Goal: Task Accomplishment & Management: Complete application form

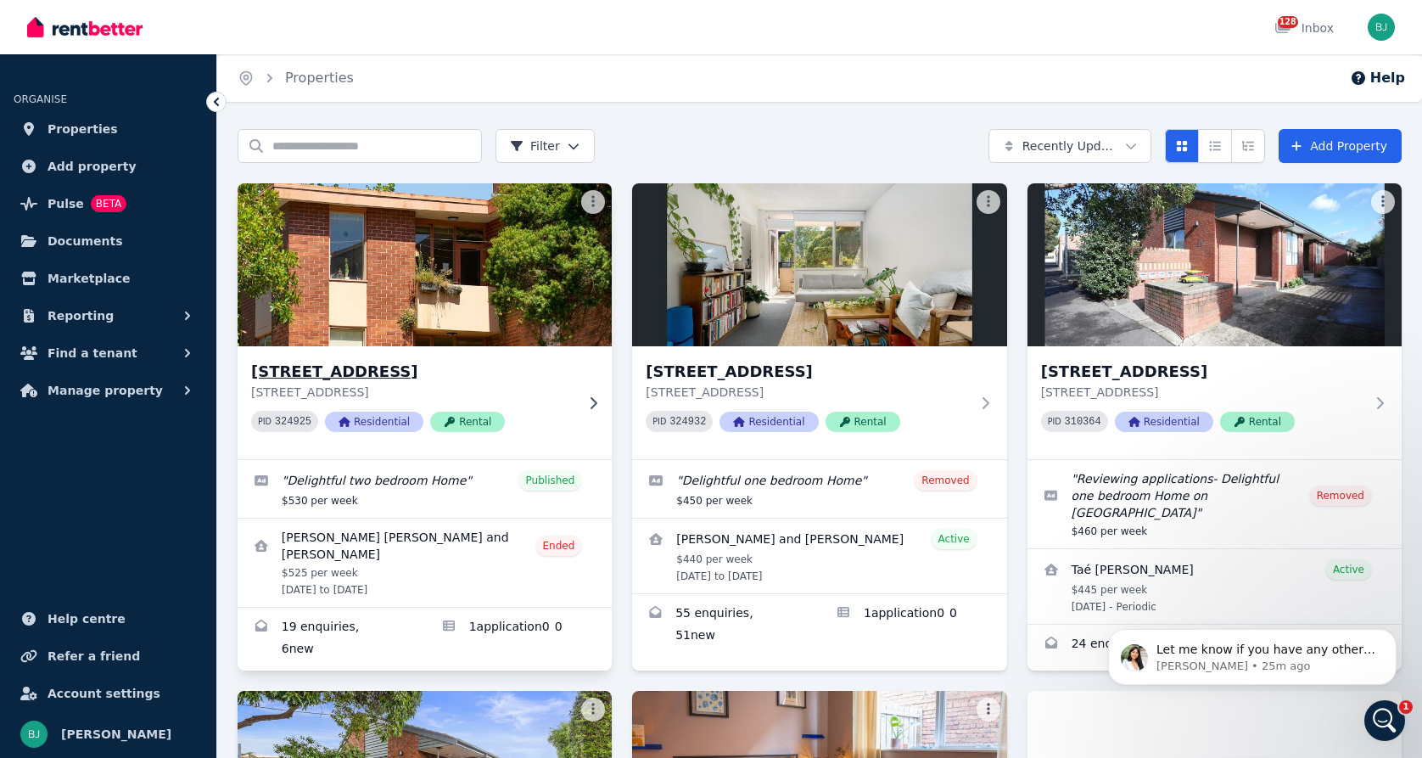
scroll to position [6, 0]
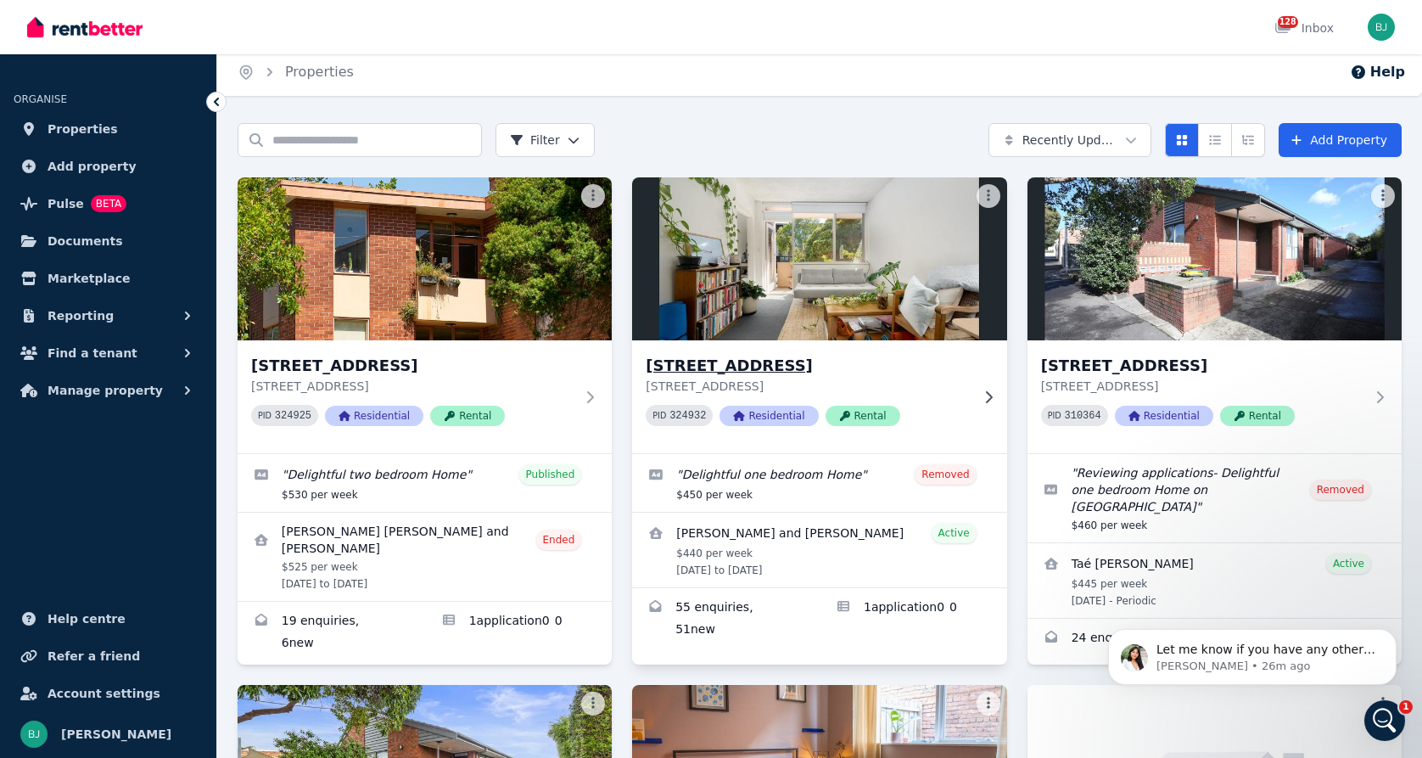
click at [954, 405] on div "PID 324932 Residential Rental" at bounding box center [807, 415] width 323 height 21
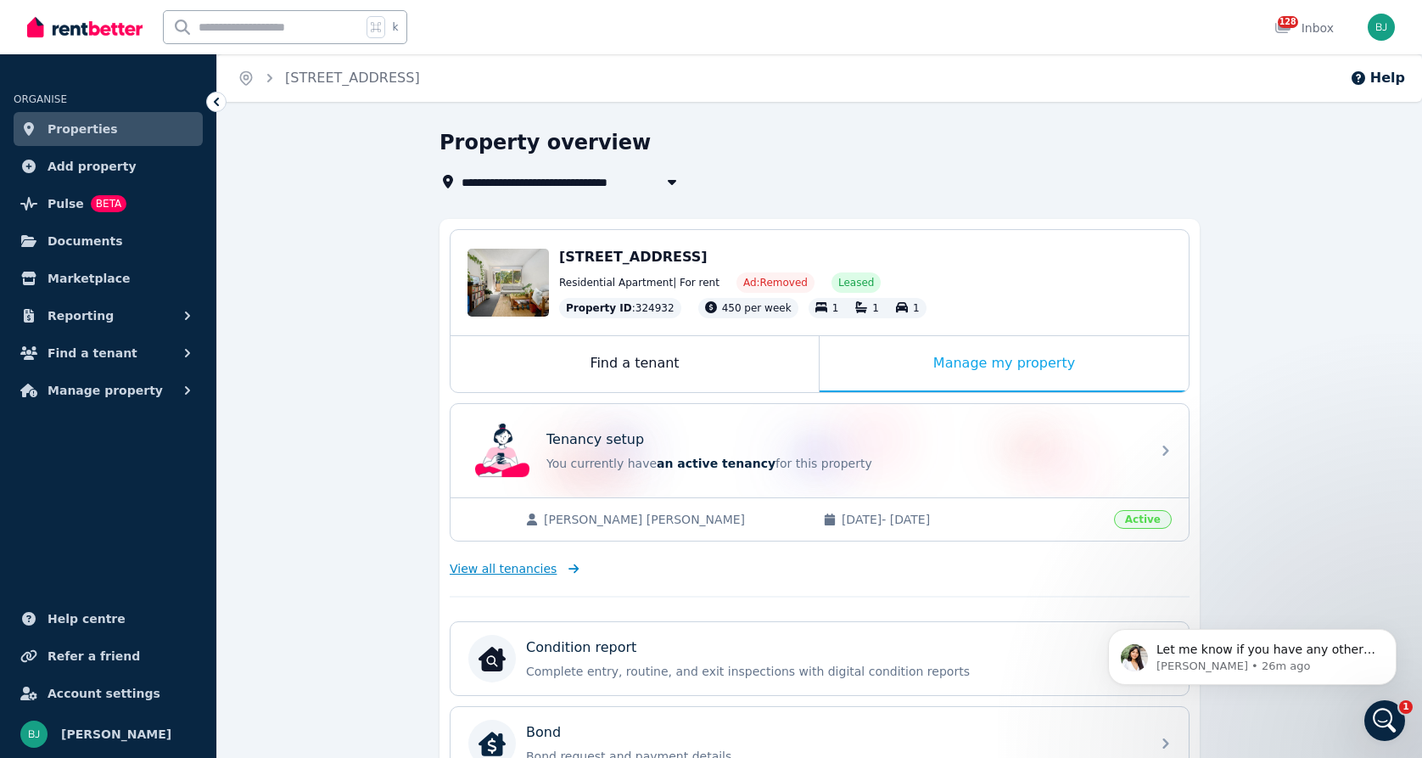
click at [541, 561] on span "View all tenancies" at bounding box center [503, 568] width 107 height 17
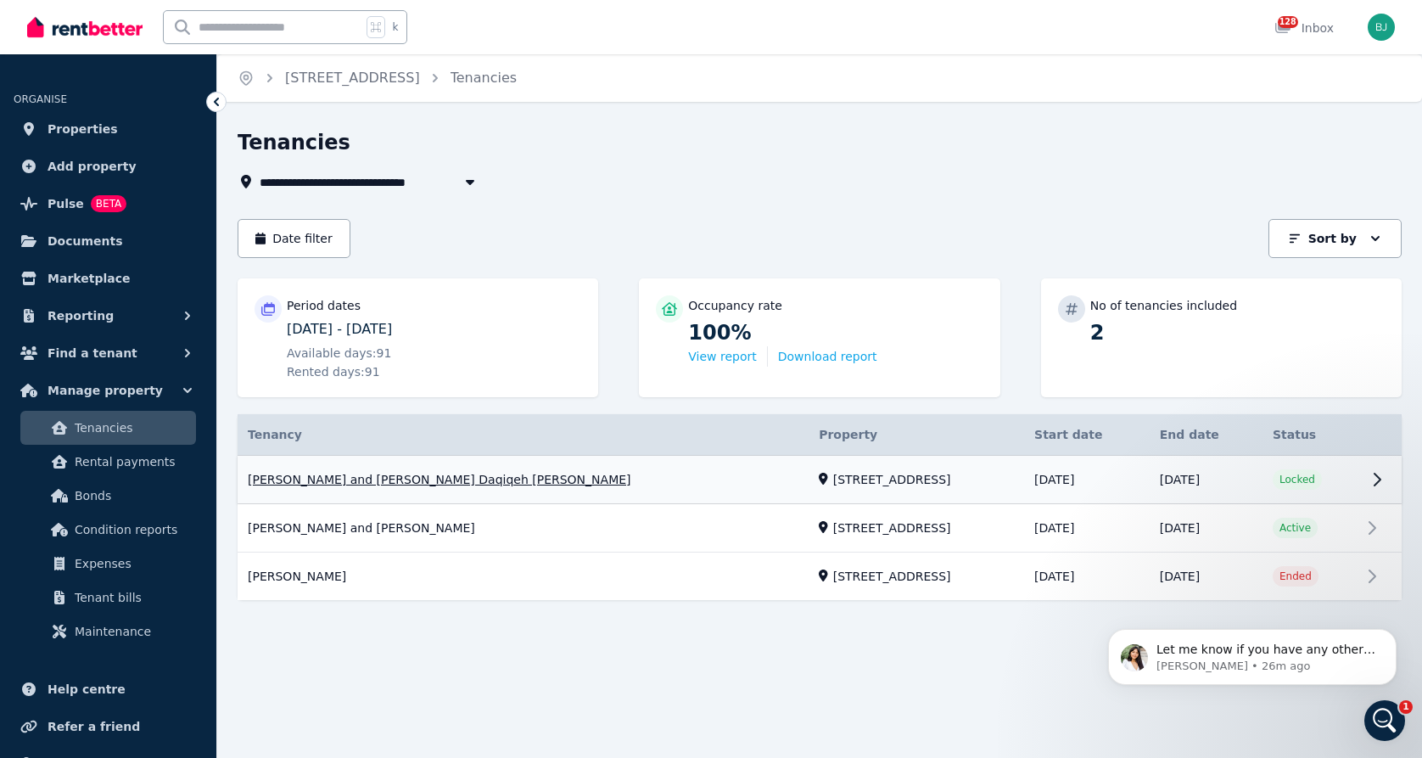
click at [500, 491] on link "View property details" at bounding box center [820, 480] width 1164 height 48
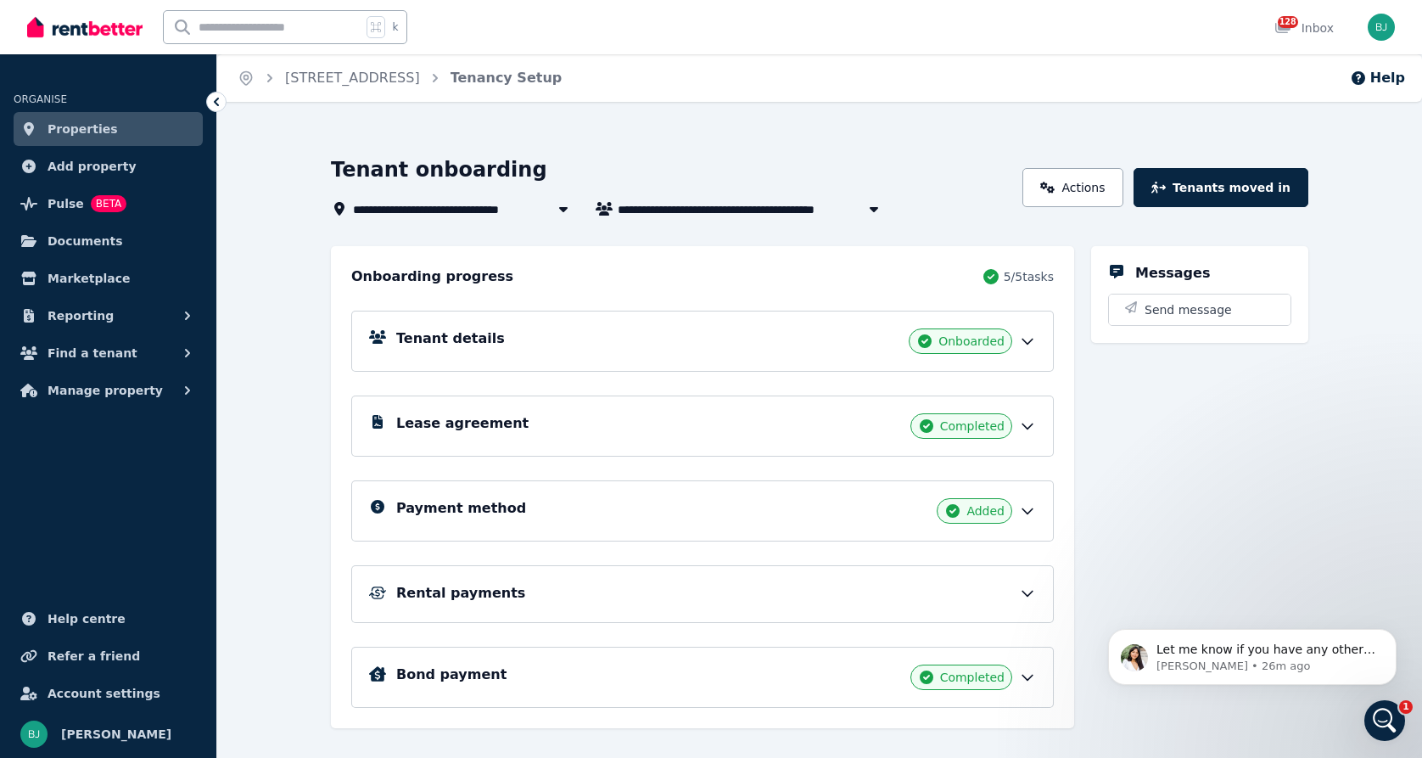
click at [747, 328] on div "Tenant details Onboarded" at bounding box center [716, 340] width 640 height 25
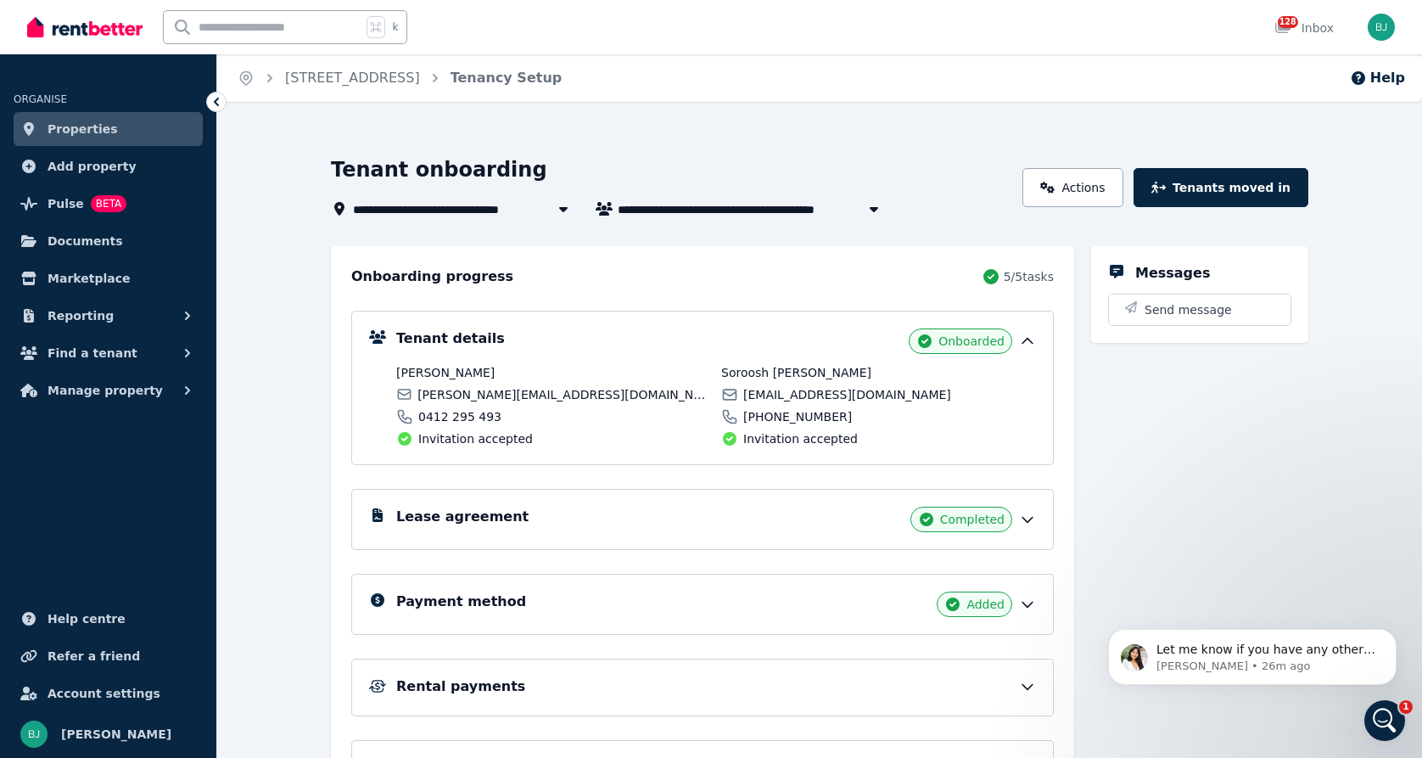
drag, startPoint x: 526, startPoint y: 371, endPoint x: 388, endPoint y: 372, distance: 138.3
click at [388, 372] on div "Tenant details Onboarded [PERSON_NAME] [PERSON_NAME][EMAIL_ADDRESS][DOMAIN_NAME…" at bounding box center [702, 387] width 667 height 119
copy span "[PERSON_NAME]"
drag, startPoint x: 502, startPoint y: 415, endPoint x: 418, endPoint y: 415, distance: 83.2
click at [418, 415] on div "0412 295 493" at bounding box center [553, 416] width 315 height 17
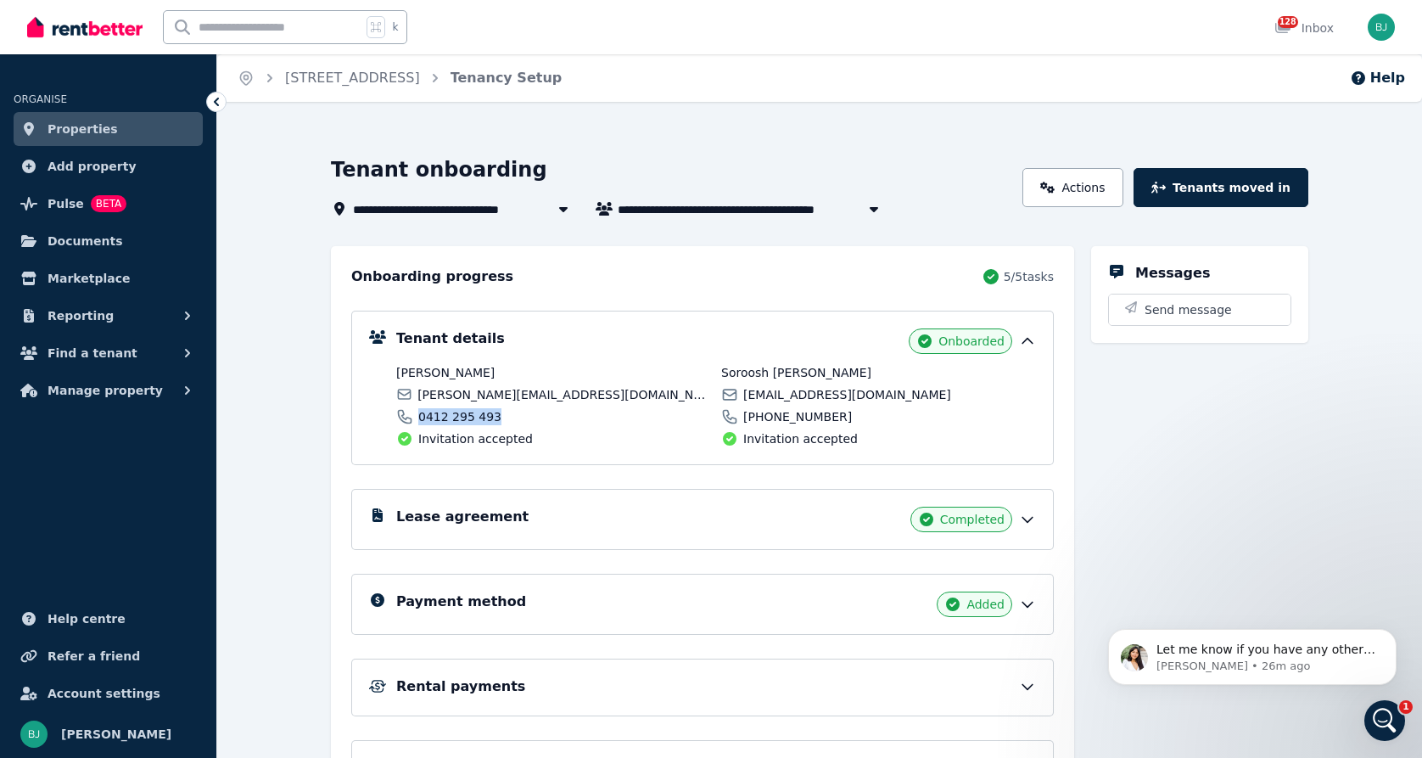
copy span "0412 295 493"
drag, startPoint x: 607, startPoint y: 395, endPoint x: 407, endPoint y: 393, distance: 199.4
click at [416, 393] on div "[PERSON_NAME][EMAIL_ADDRESS][DOMAIN_NAME]" at bounding box center [553, 394] width 315 height 17
copy span "[PERSON_NAME][EMAIL_ADDRESS][DOMAIN_NAME]"
click at [101, 244] on span "Documents" at bounding box center [86, 241] width 76 height 20
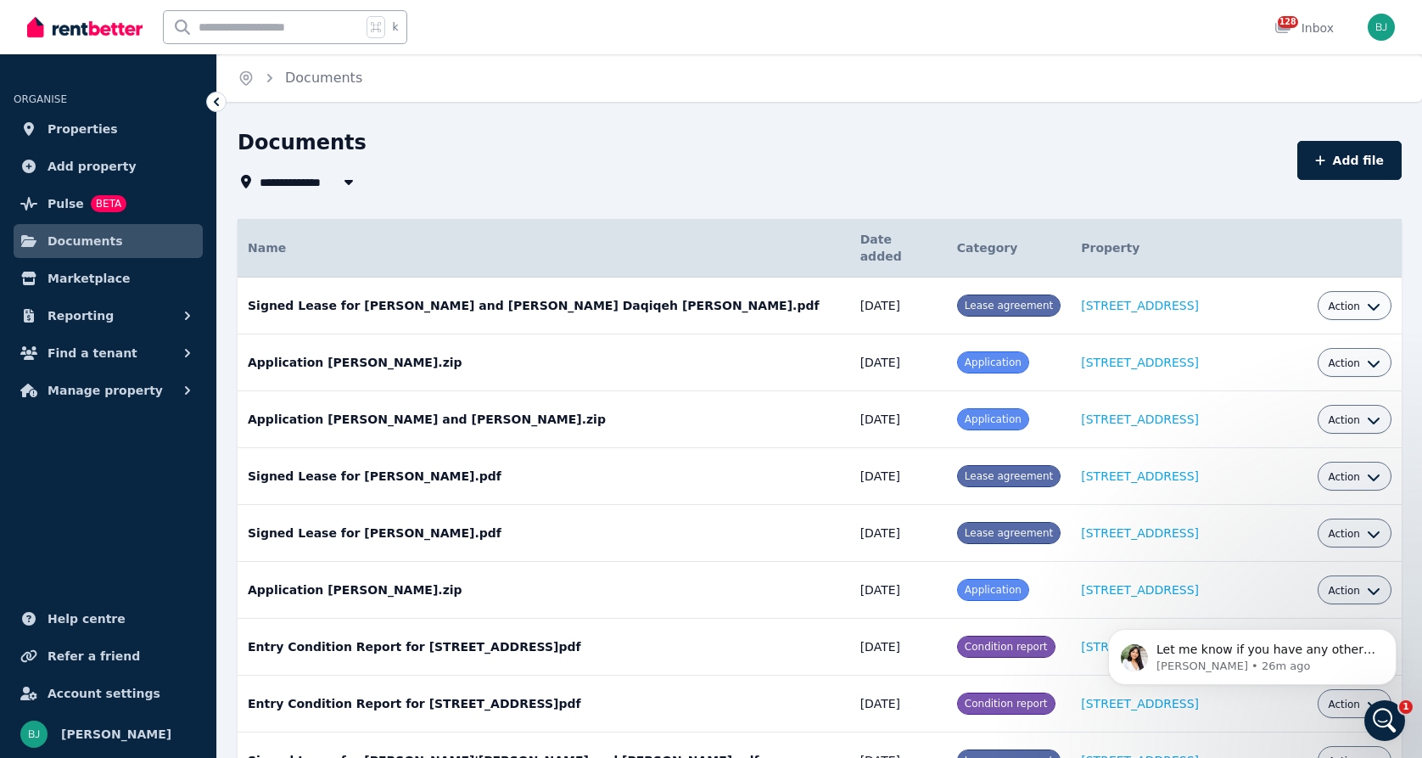
click at [329, 185] on span "All Properties" at bounding box center [314, 181] width 109 height 20
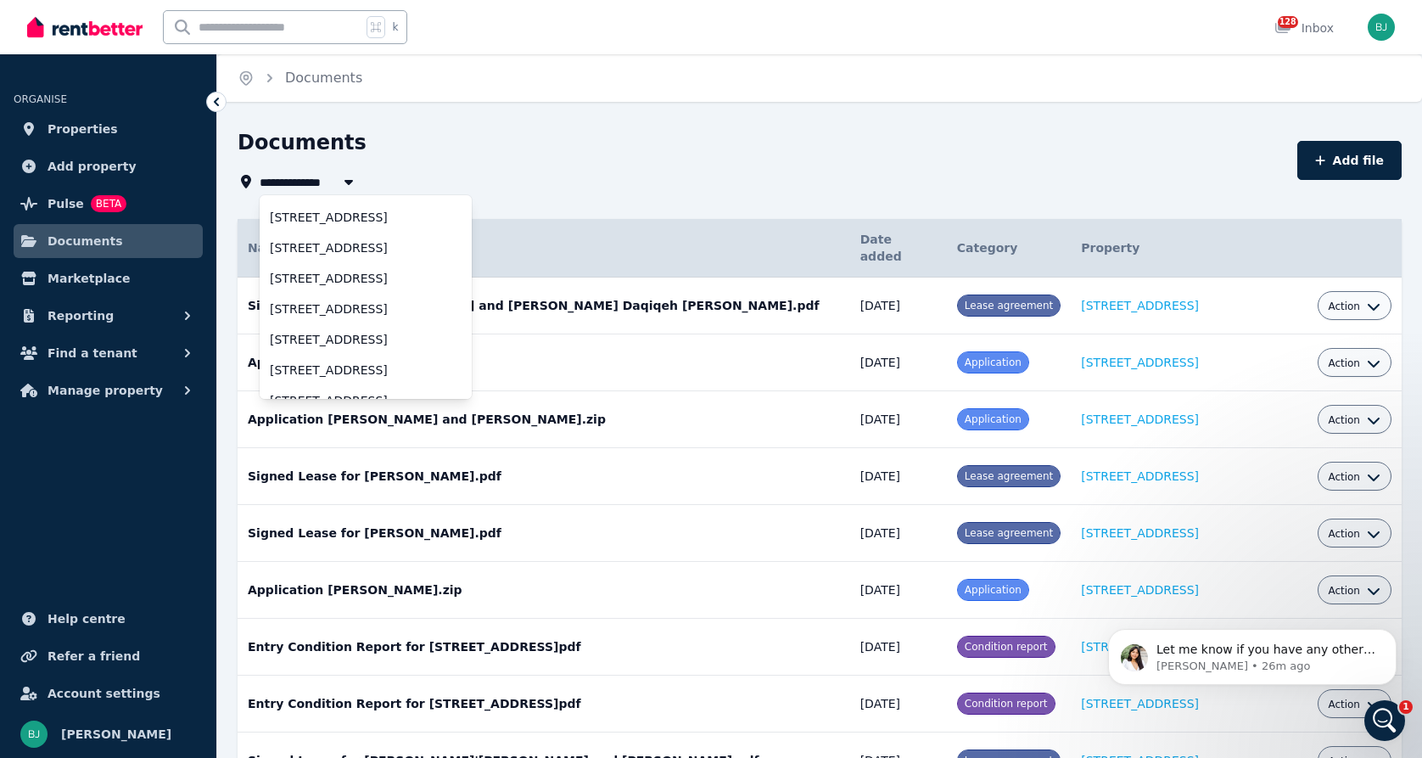
scroll to position [121, 0]
click at [348, 362] on span "[STREET_ADDRESS]" at bounding box center [355, 367] width 171 height 17
type input "**********"
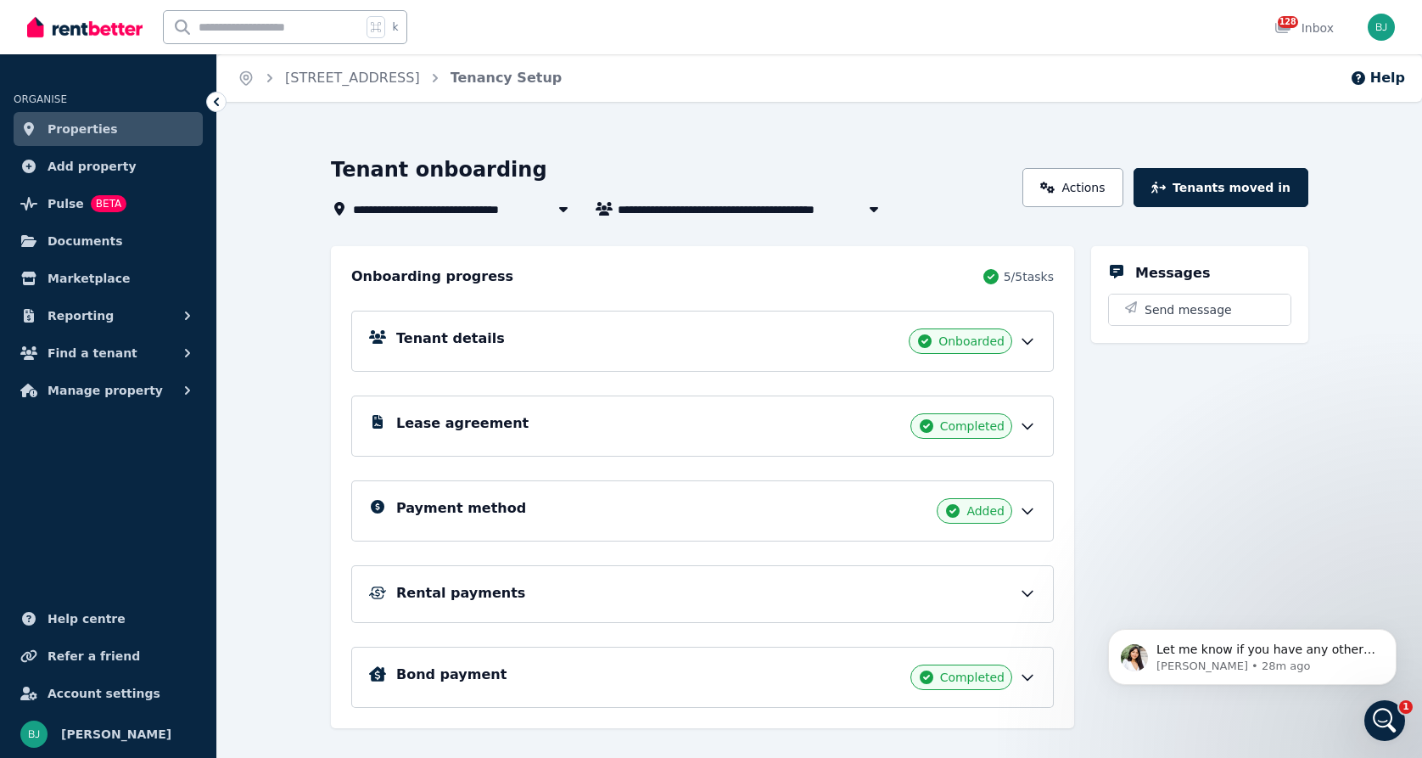
click at [628, 590] on div "Rental payments" at bounding box center [716, 593] width 640 height 20
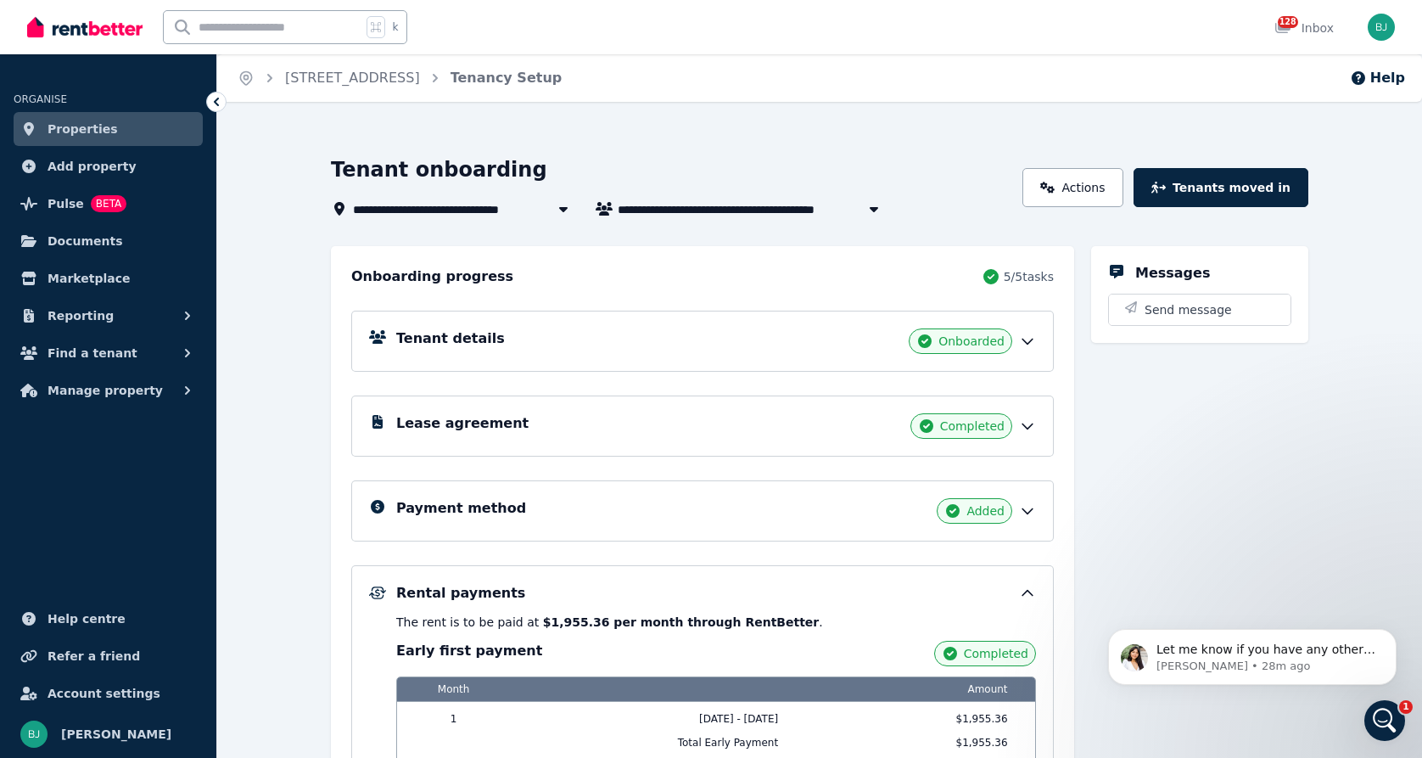
click at [632, 427] on div "Lease agreement Completed" at bounding box center [716, 425] width 640 height 25
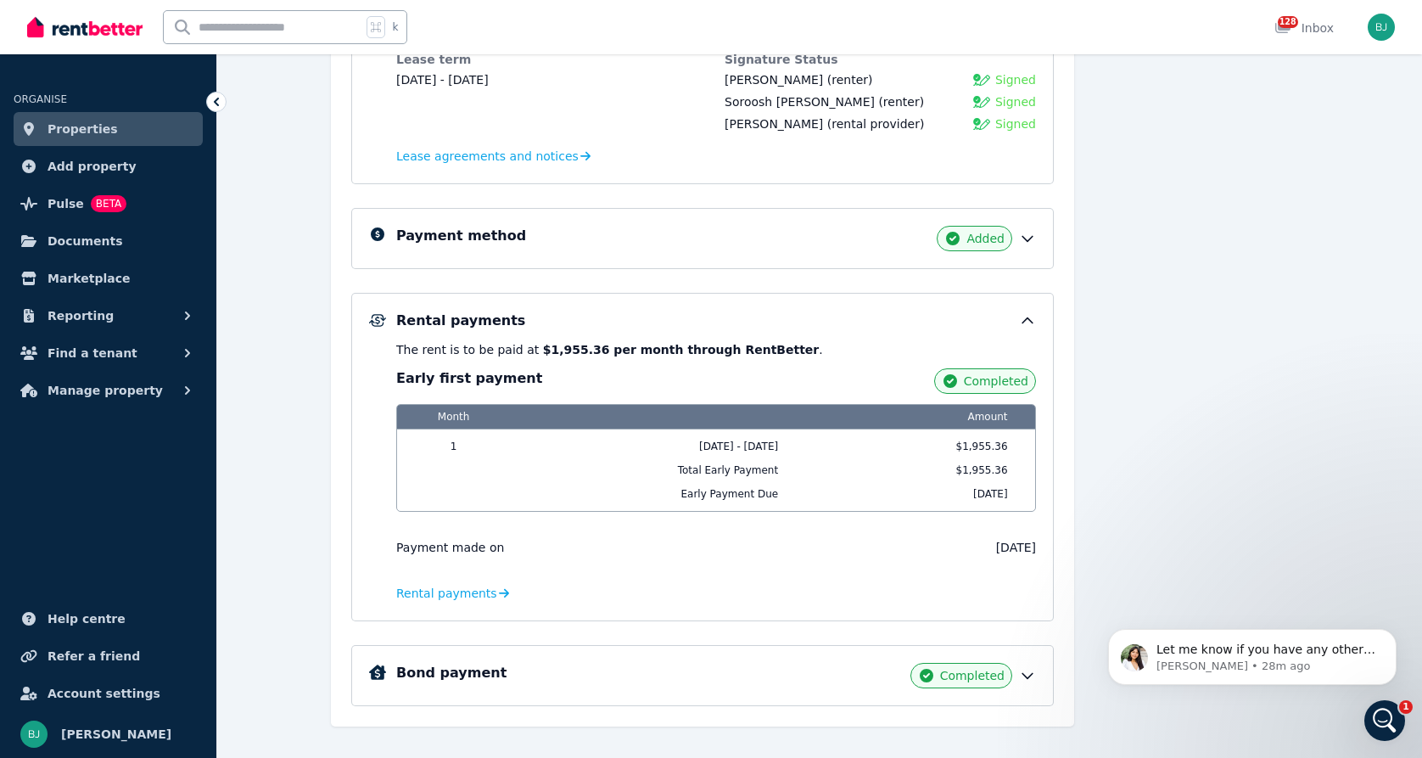
scroll to position [424, 0]
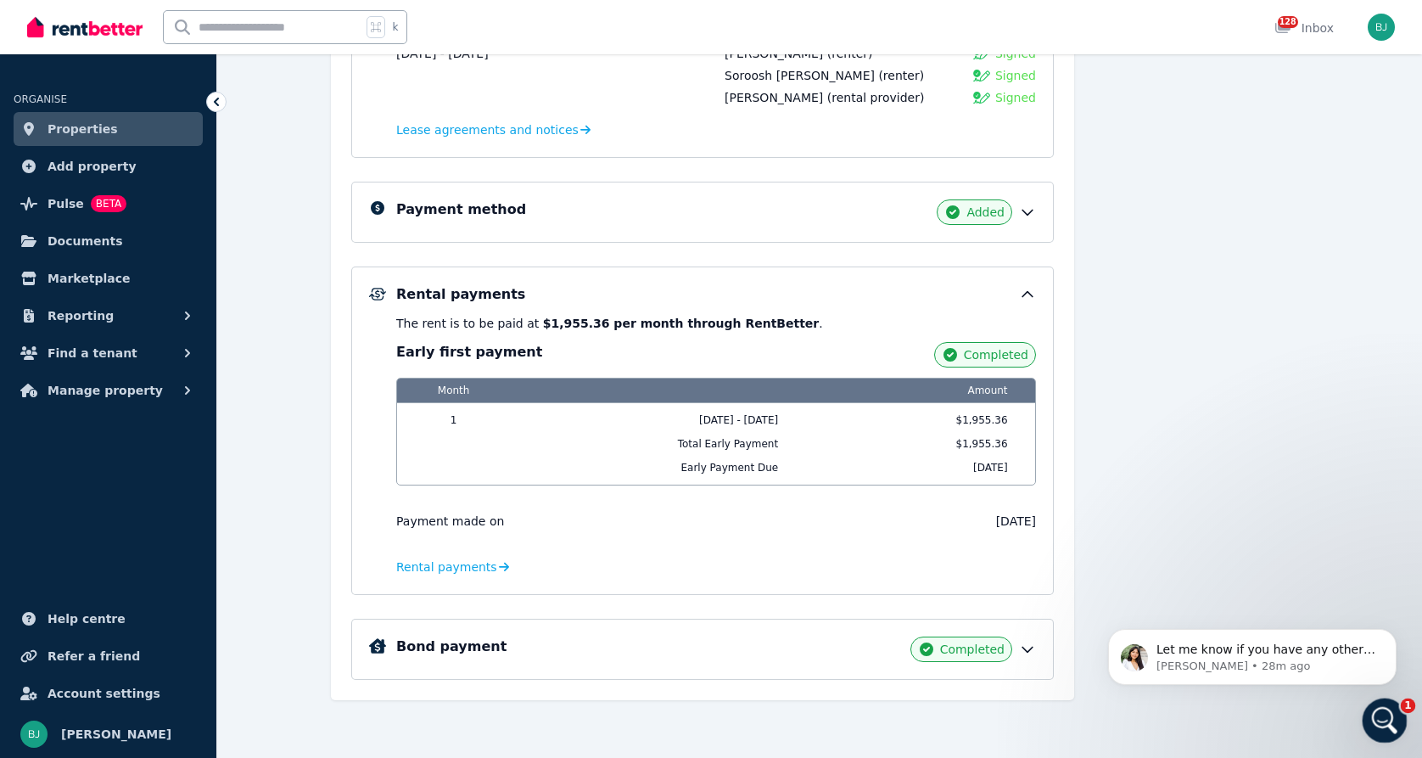
click at [1393, 706] on div "Open Intercom Messenger" at bounding box center [1382, 718] width 56 height 56
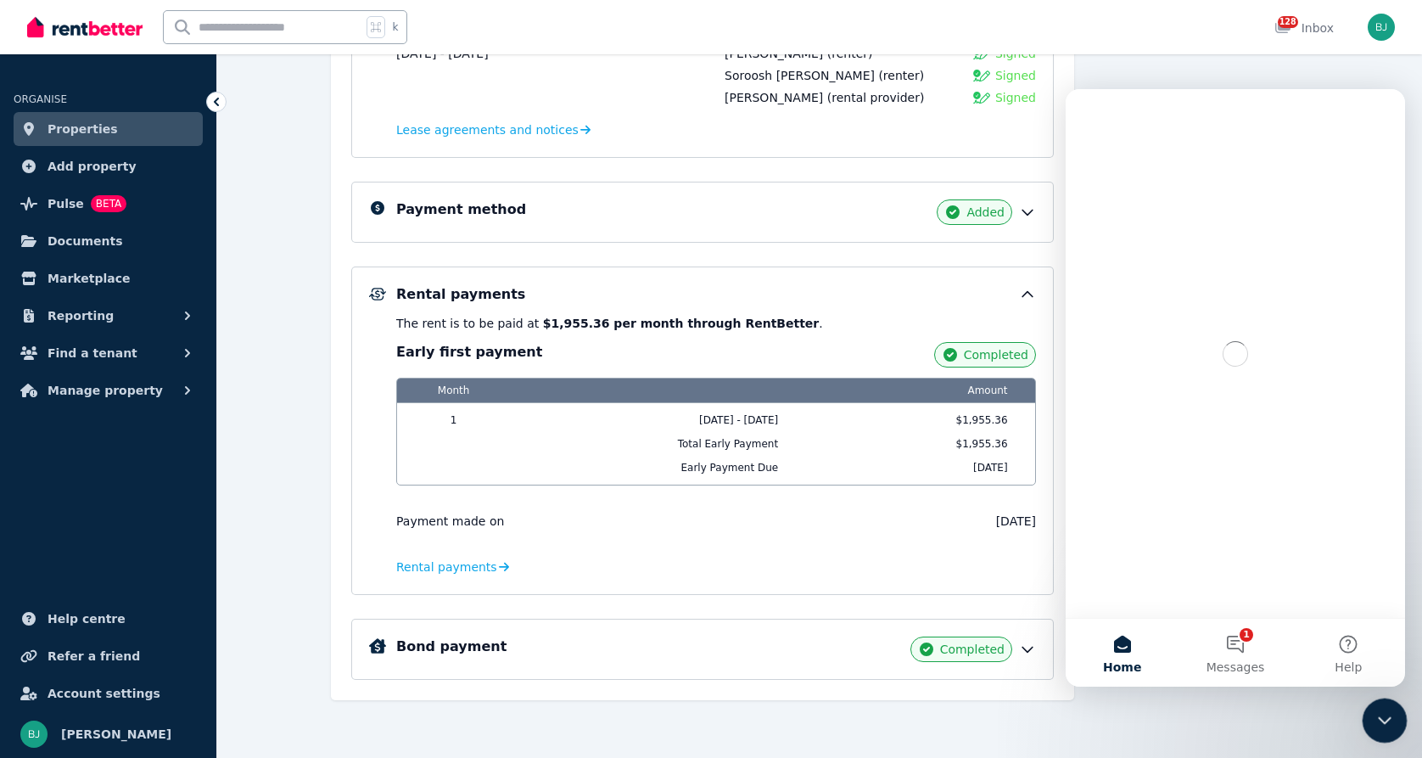
scroll to position [0, 0]
click at [1232, 641] on button "1 Messages" at bounding box center [1235, 653] width 113 height 68
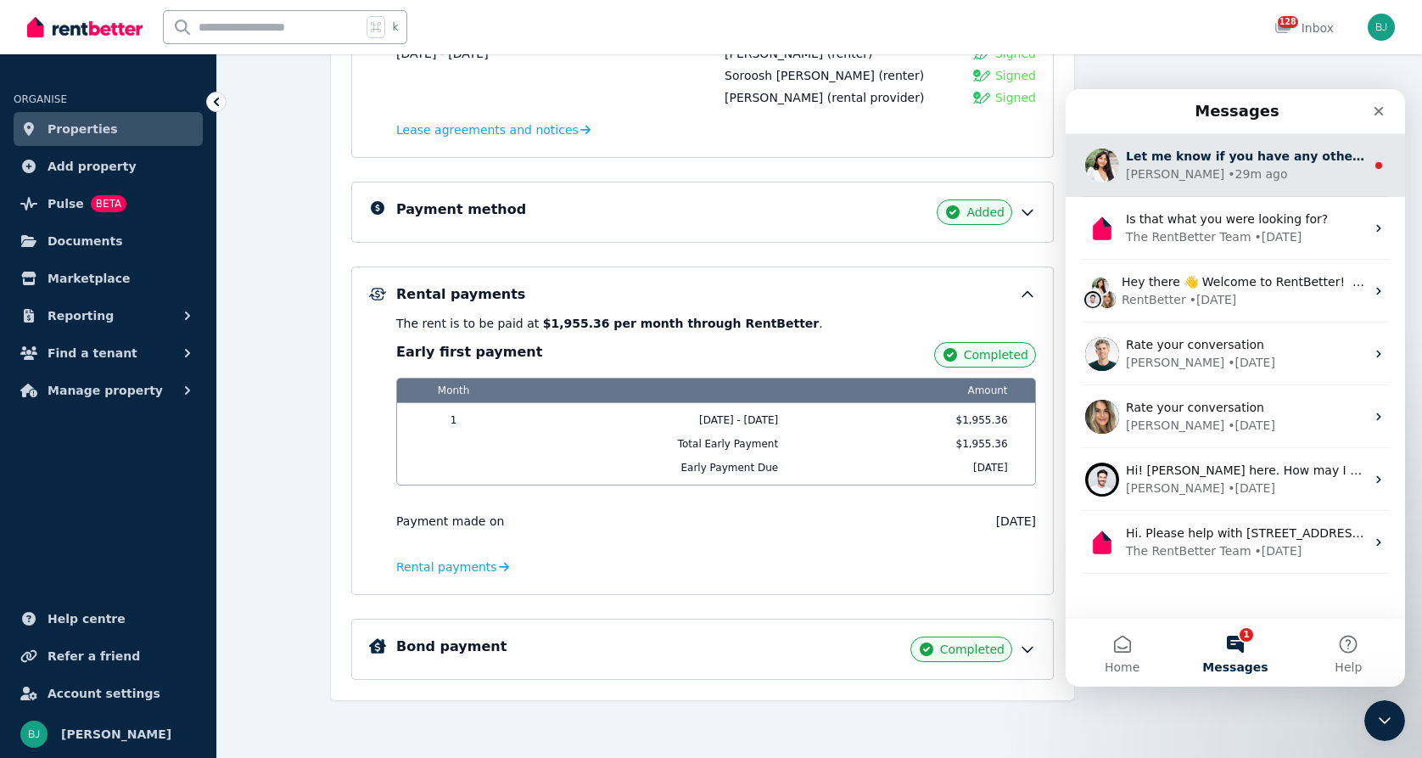
drag, startPoint x: 1248, startPoint y: 169, endPoint x: 1891, endPoint y: 249, distance: 647.4
click at [1248, 169] on div "[PERSON_NAME] • 29m ago" at bounding box center [1245, 174] width 239 height 18
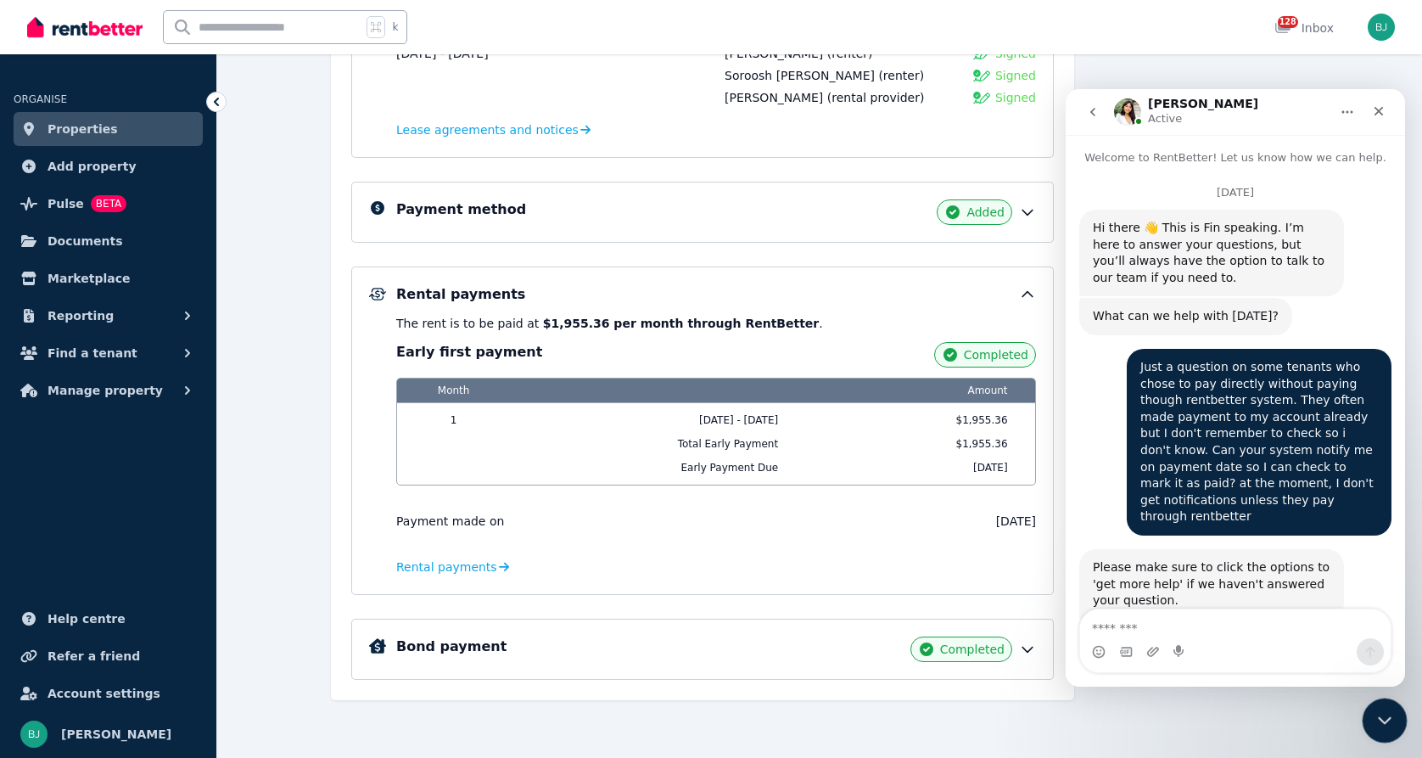
click at [1379, 721] on icon "Close Intercom Messenger" at bounding box center [1382, 718] width 20 height 20
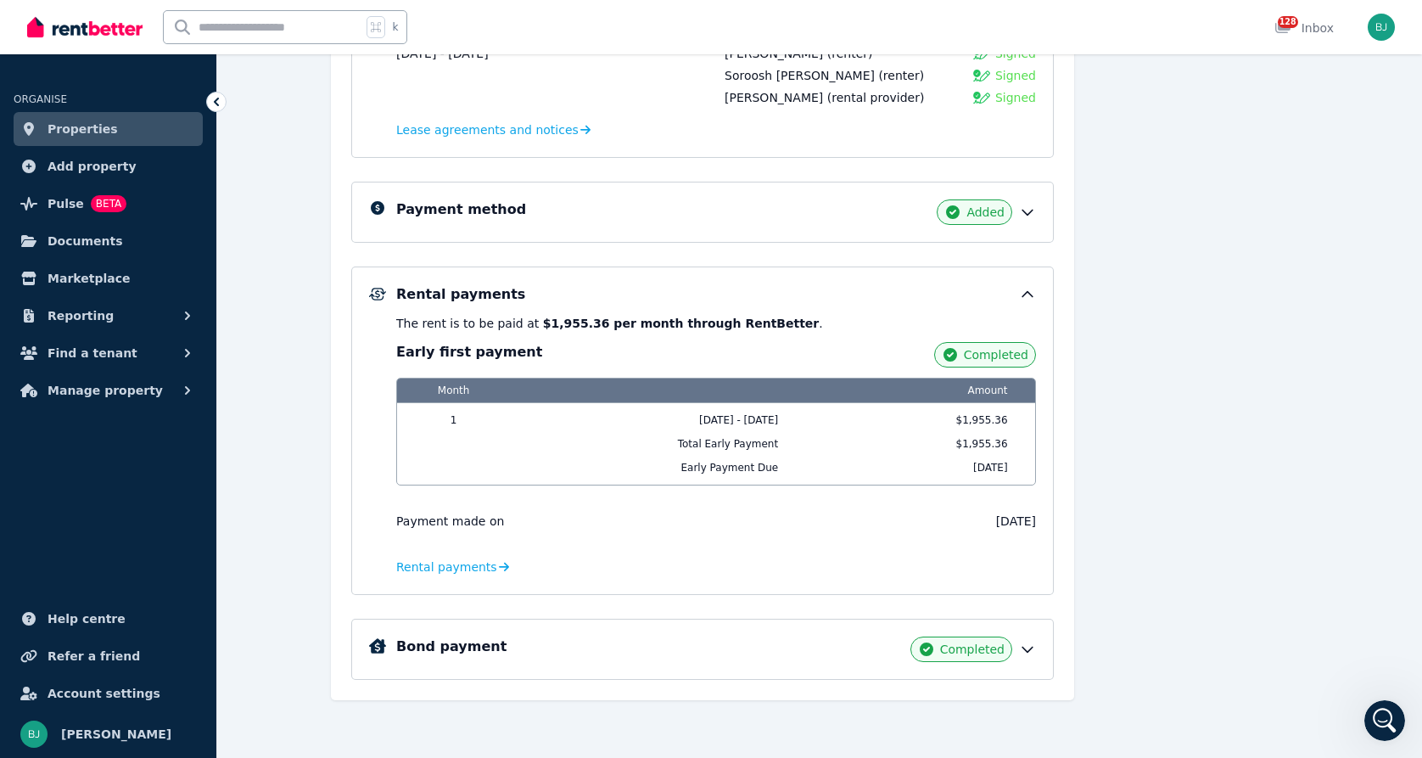
click at [92, 124] on span "Properties" at bounding box center [83, 129] width 70 height 20
click at [87, 126] on span "Properties" at bounding box center [83, 129] width 70 height 20
click at [87, 127] on span "Properties" at bounding box center [83, 129] width 70 height 20
click at [96, 205] on span "BETA" at bounding box center [109, 203] width 36 height 17
click at [105, 196] on span "BETA" at bounding box center [109, 203] width 36 height 17
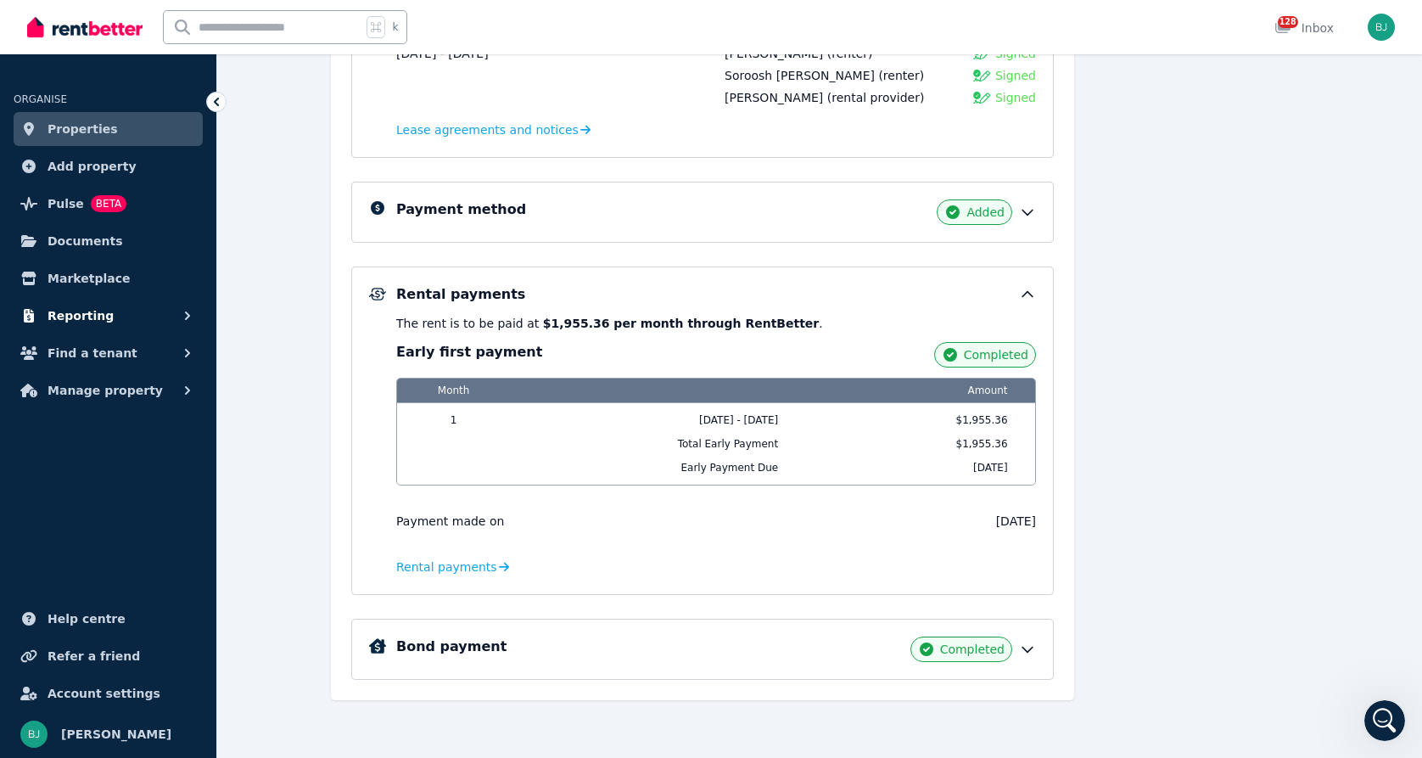
click at [193, 312] on icon "button" at bounding box center [187, 315] width 17 height 17
click at [192, 312] on icon "button" at bounding box center [187, 315] width 17 height 17
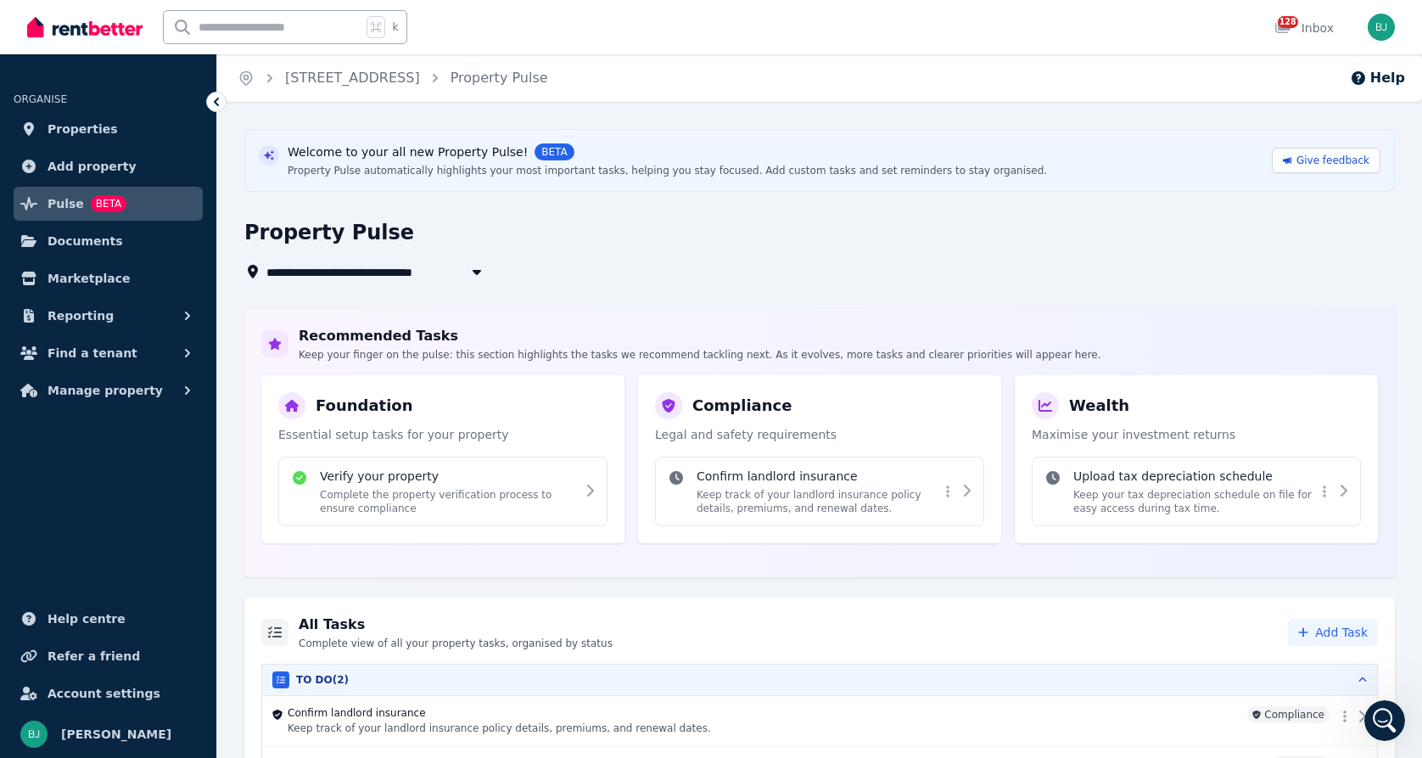
scroll to position [2547, 0]
click at [1326, 494] on html "**********" at bounding box center [711, 379] width 1422 height 758
click at [1189, 518] on span "Dismiss" at bounding box center [1193, 525] width 39 height 14
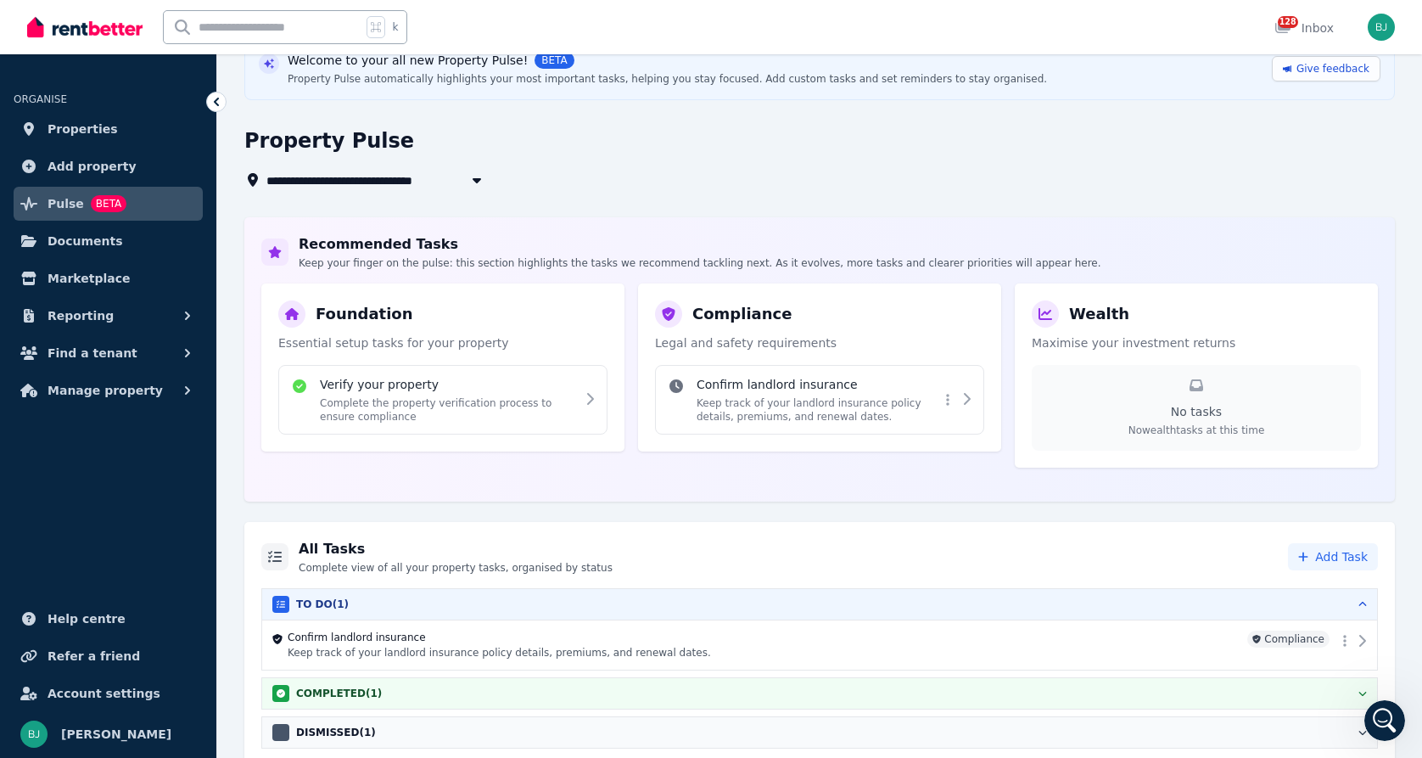
scroll to position [98, 0]
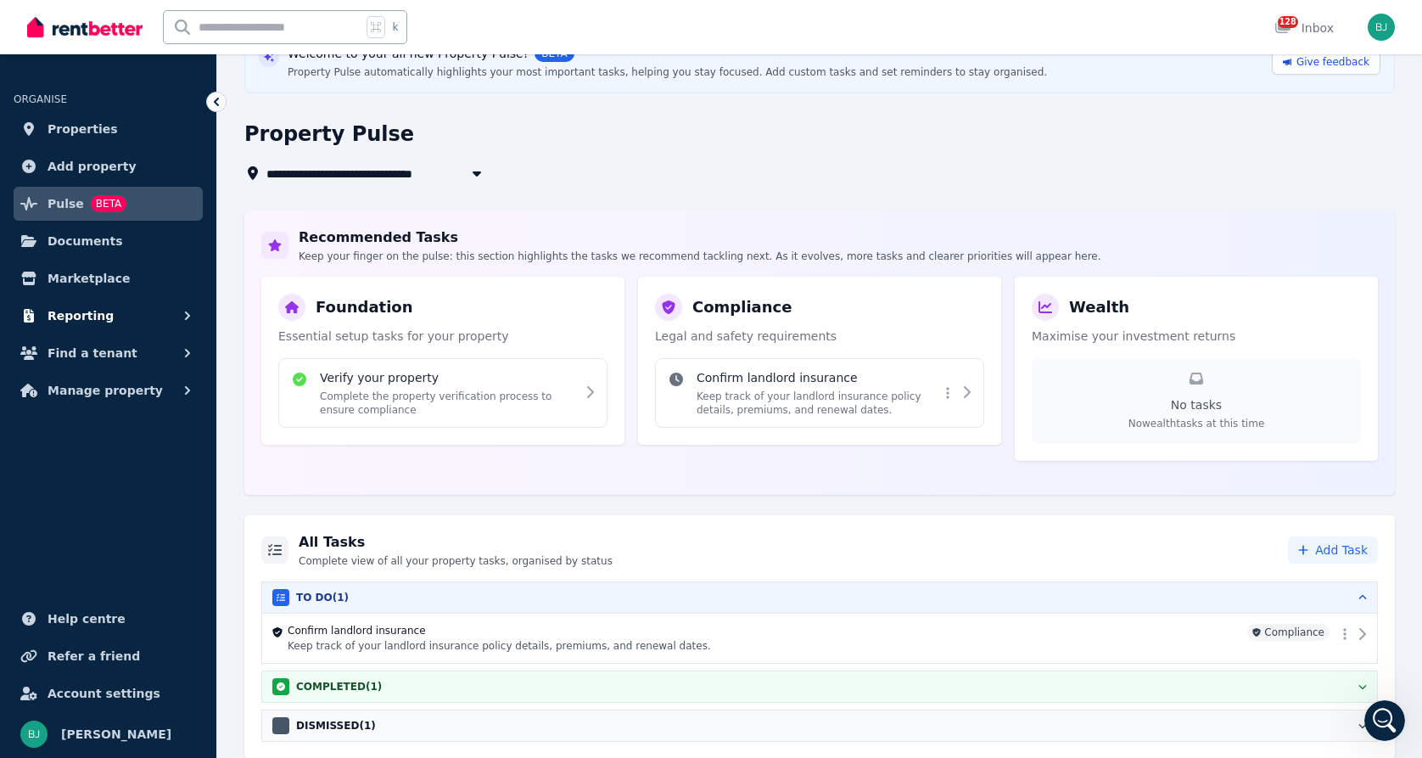
click at [81, 316] on span "Reporting" at bounding box center [81, 316] width 66 height 20
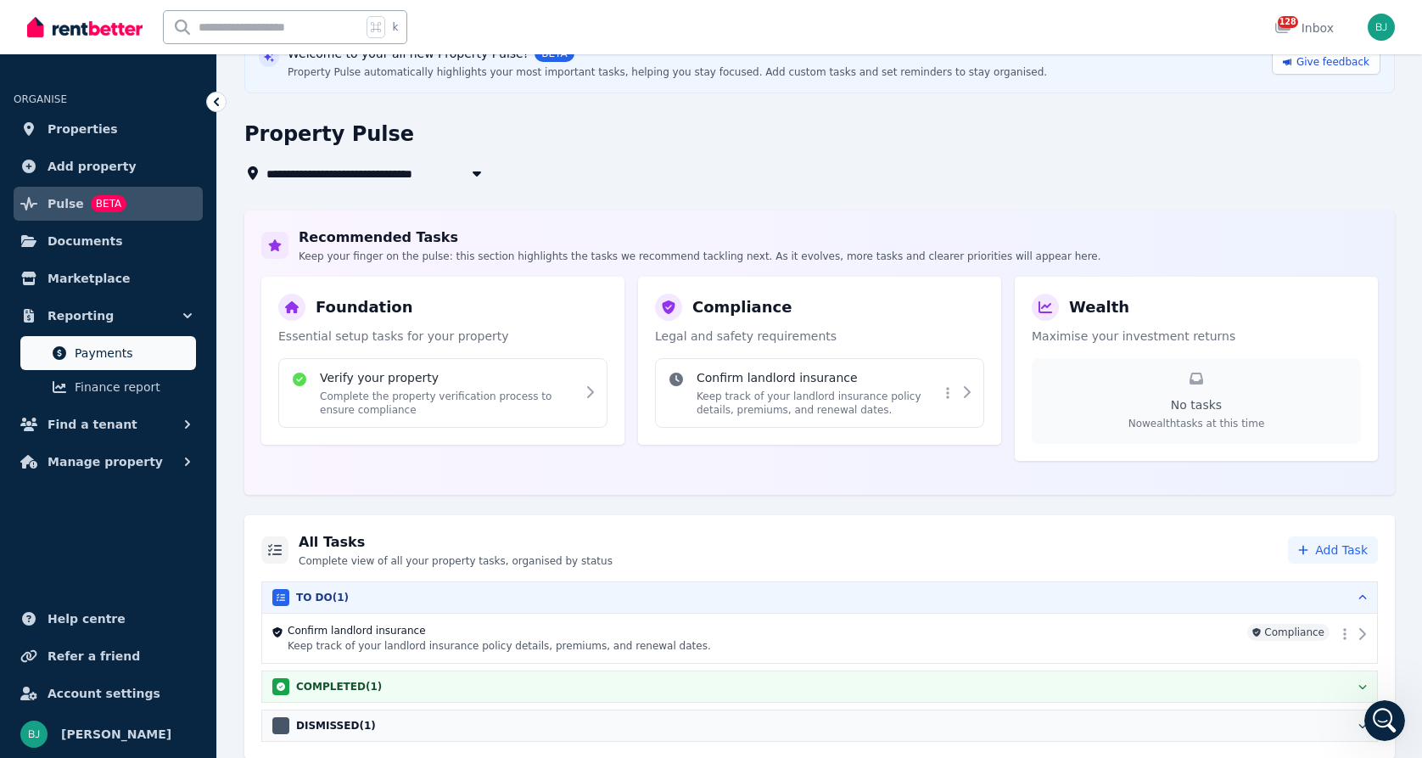
click at [100, 350] on span "Payments" at bounding box center [132, 353] width 115 height 20
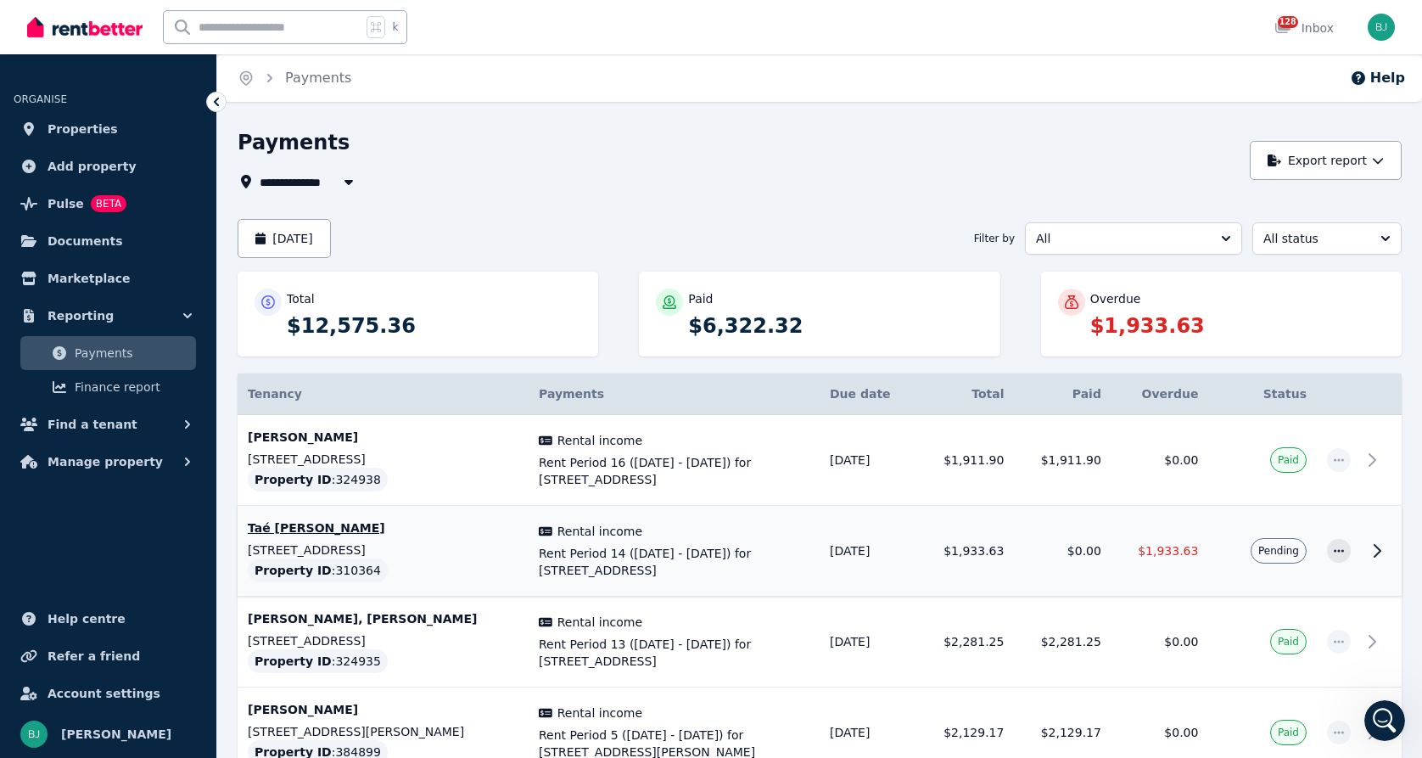
click at [726, 547] on span "Rent Period 14 ([DATE] - [DATE]) for [STREET_ADDRESS]" at bounding box center [674, 562] width 271 height 34
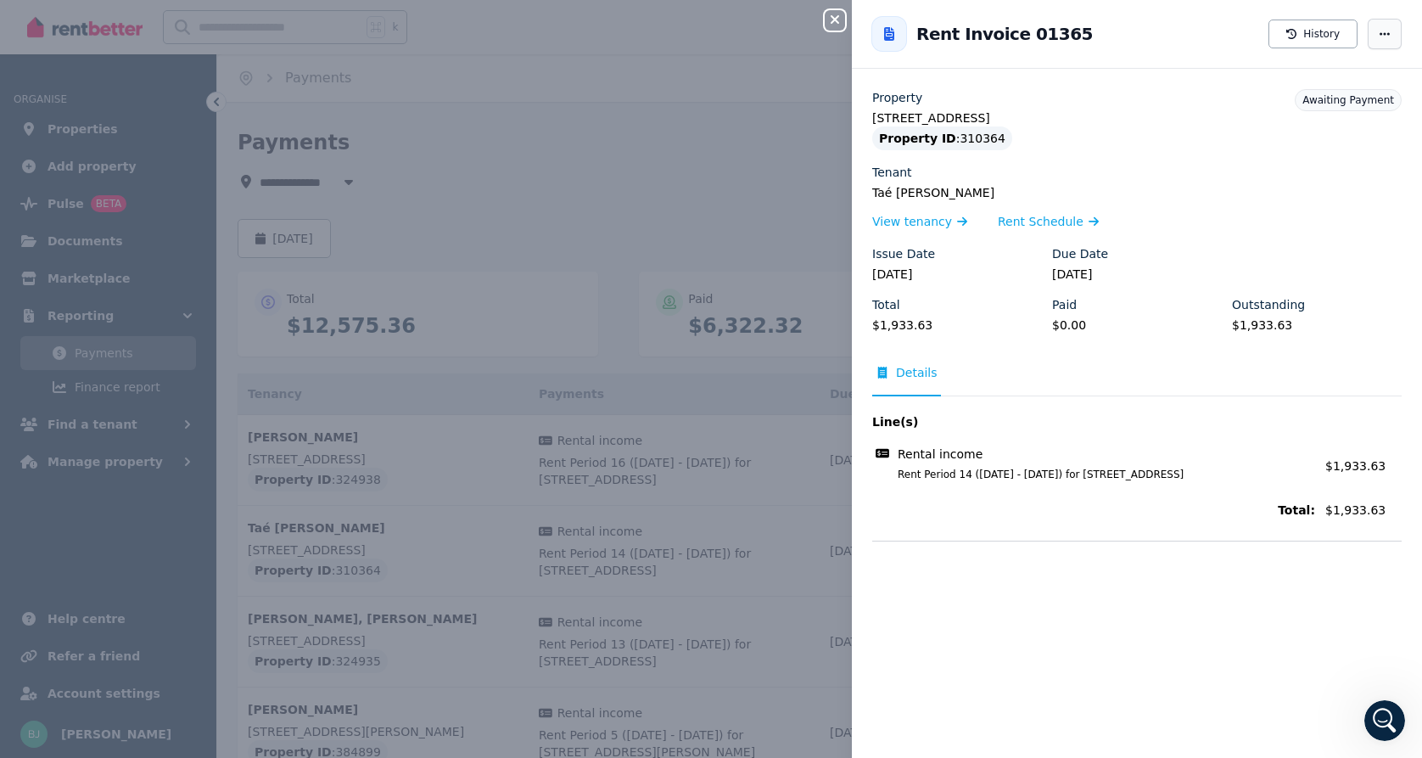
click at [1393, 31] on span "button" at bounding box center [1385, 34] width 34 height 31
click at [823, 18] on div "Close panel Back to Rent Invoice 01365 History Resend tenant [PERSON_NAME] [PER…" at bounding box center [711, 379] width 1422 height 758
click at [838, 19] on icon "button" at bounding box center [835, 20] width 20 height 14
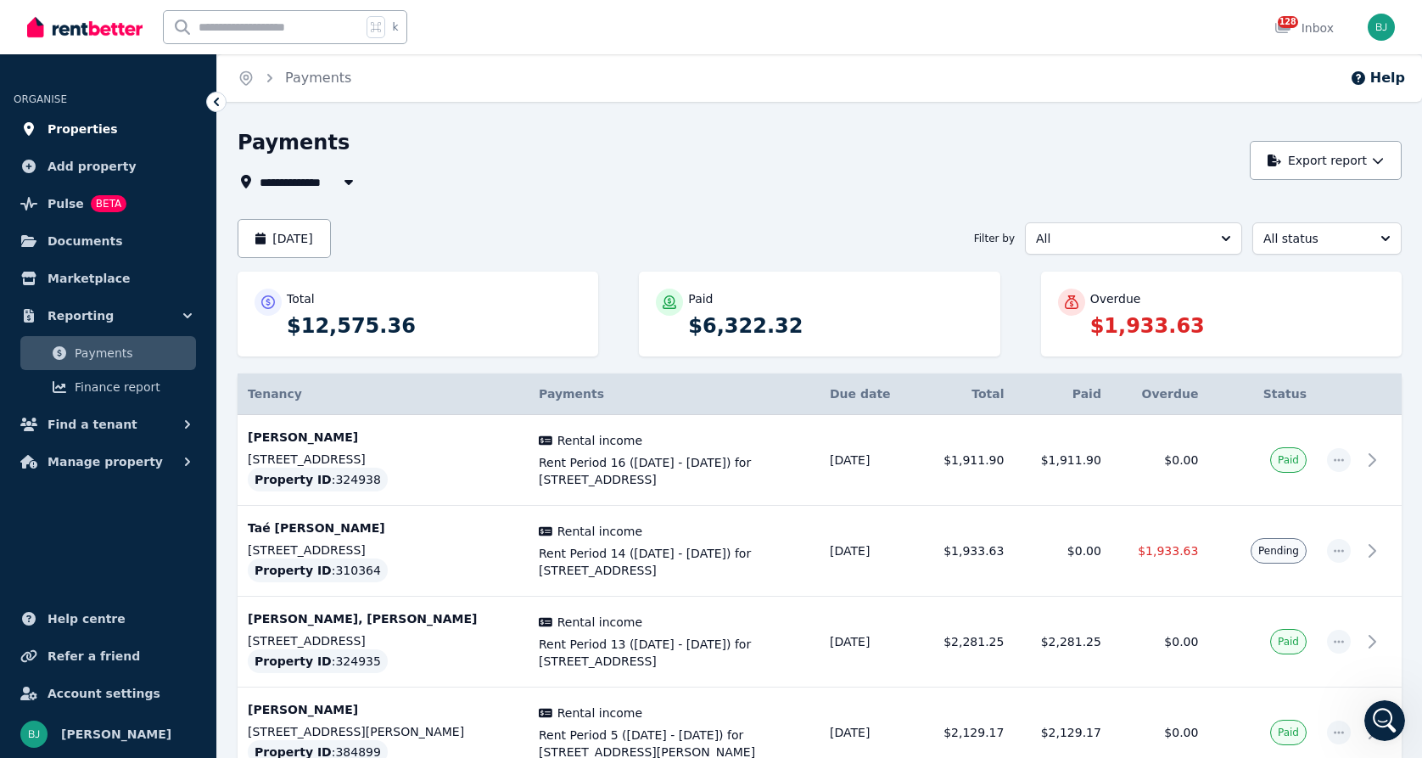
click at [81, 140] on link "Properties" at bounding box center [108, 129] width 189 height 34
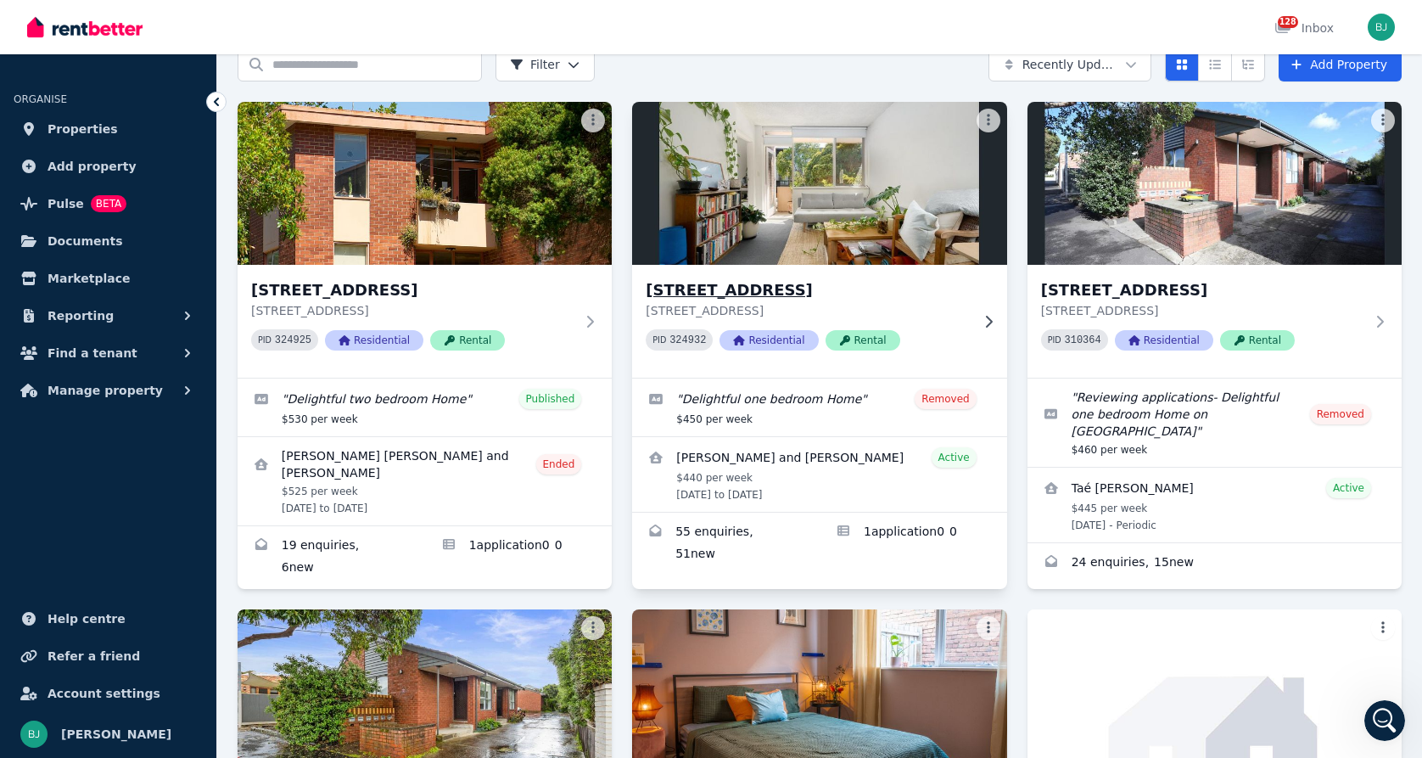
scroll to position [83, 0]
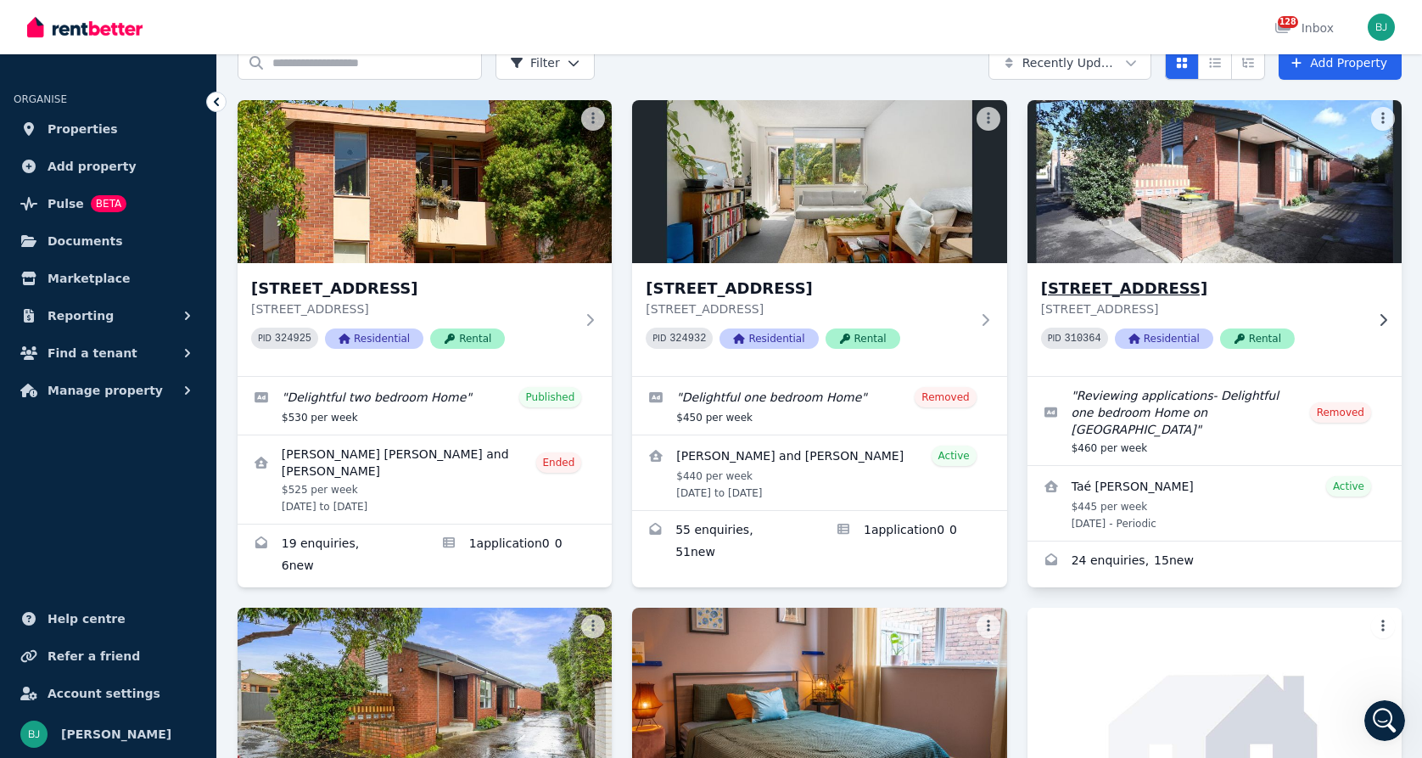
click at [1174, 291] on h3 "[STREET_ADDRESS]" at bounding box center [1202, 289] width 323 height 24
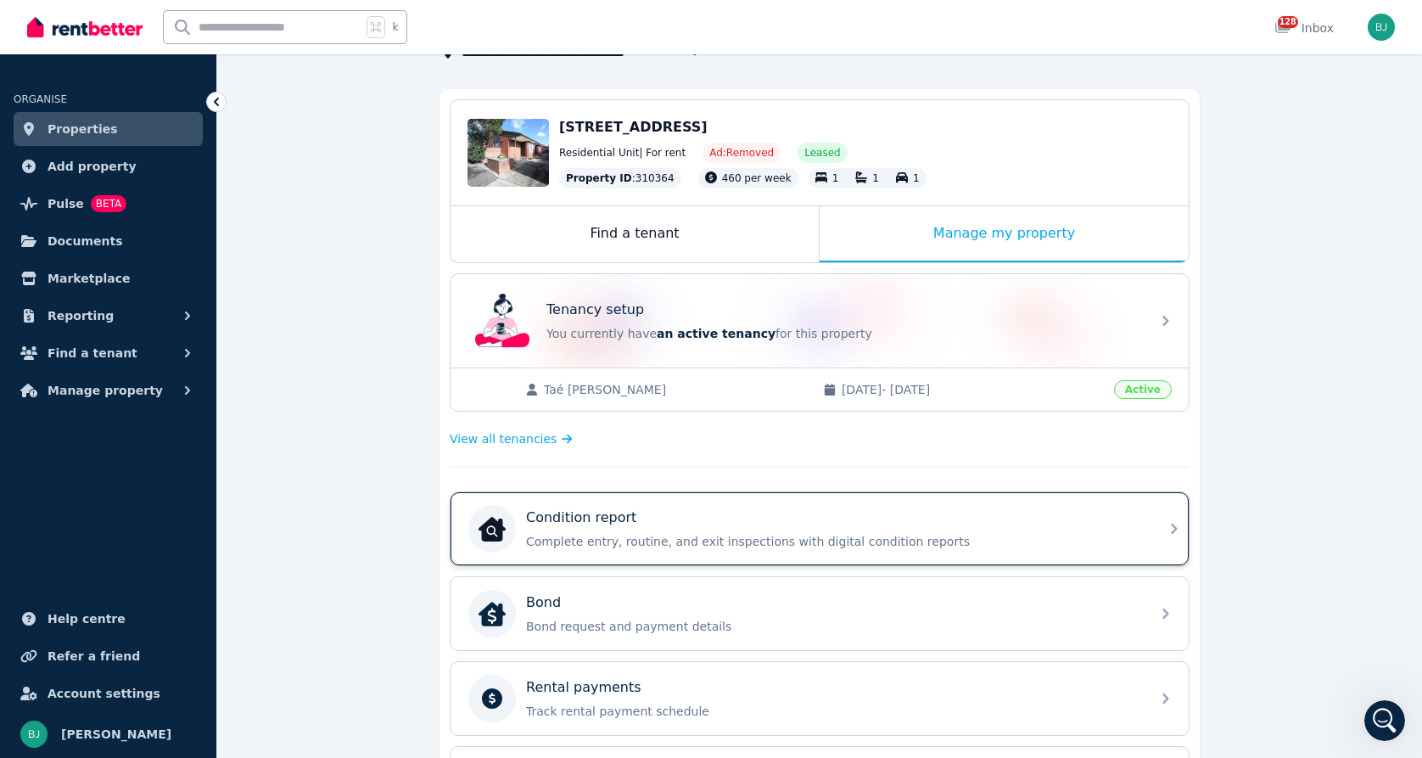
scroll to position [154, 0]
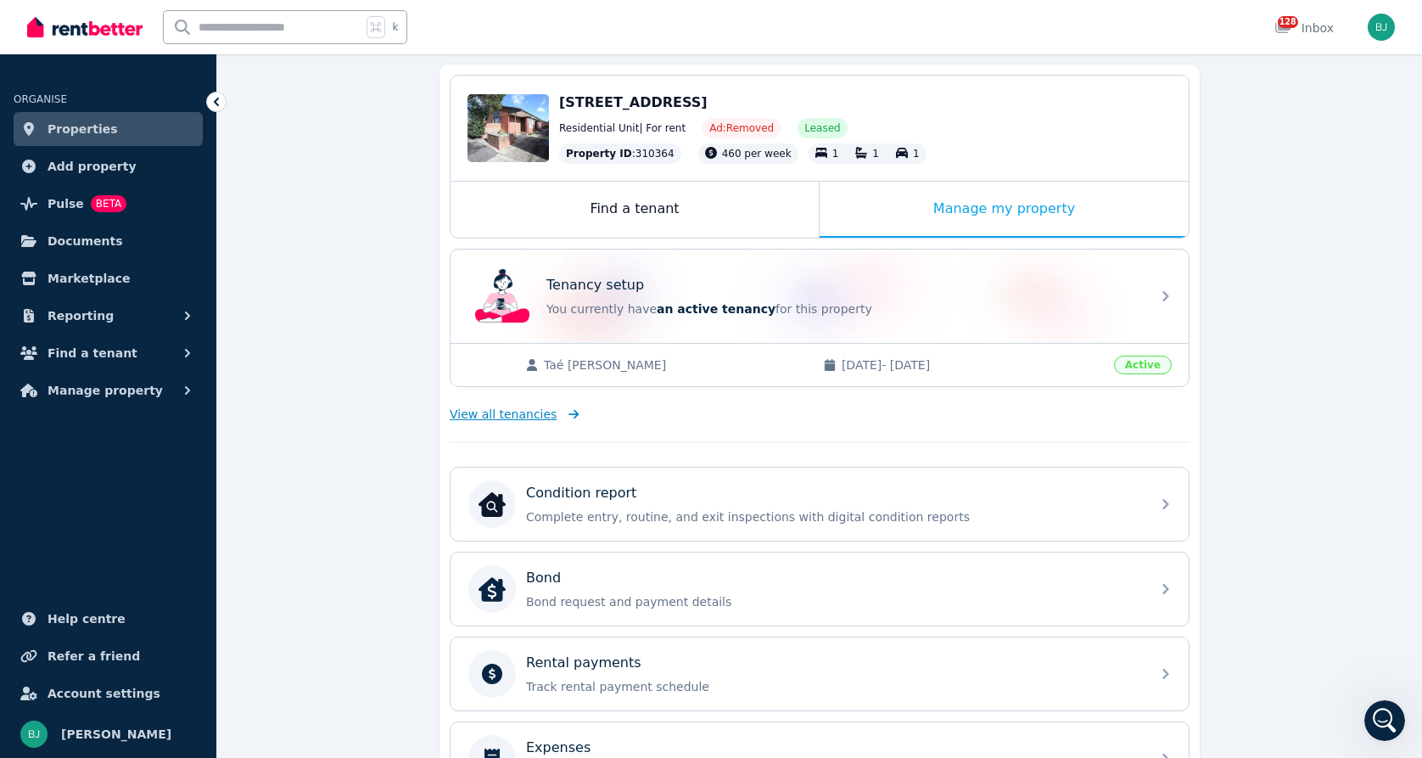
click at [519, 412] on span "View all tenancies" at bounding box center [503, 414] width 107 height 17
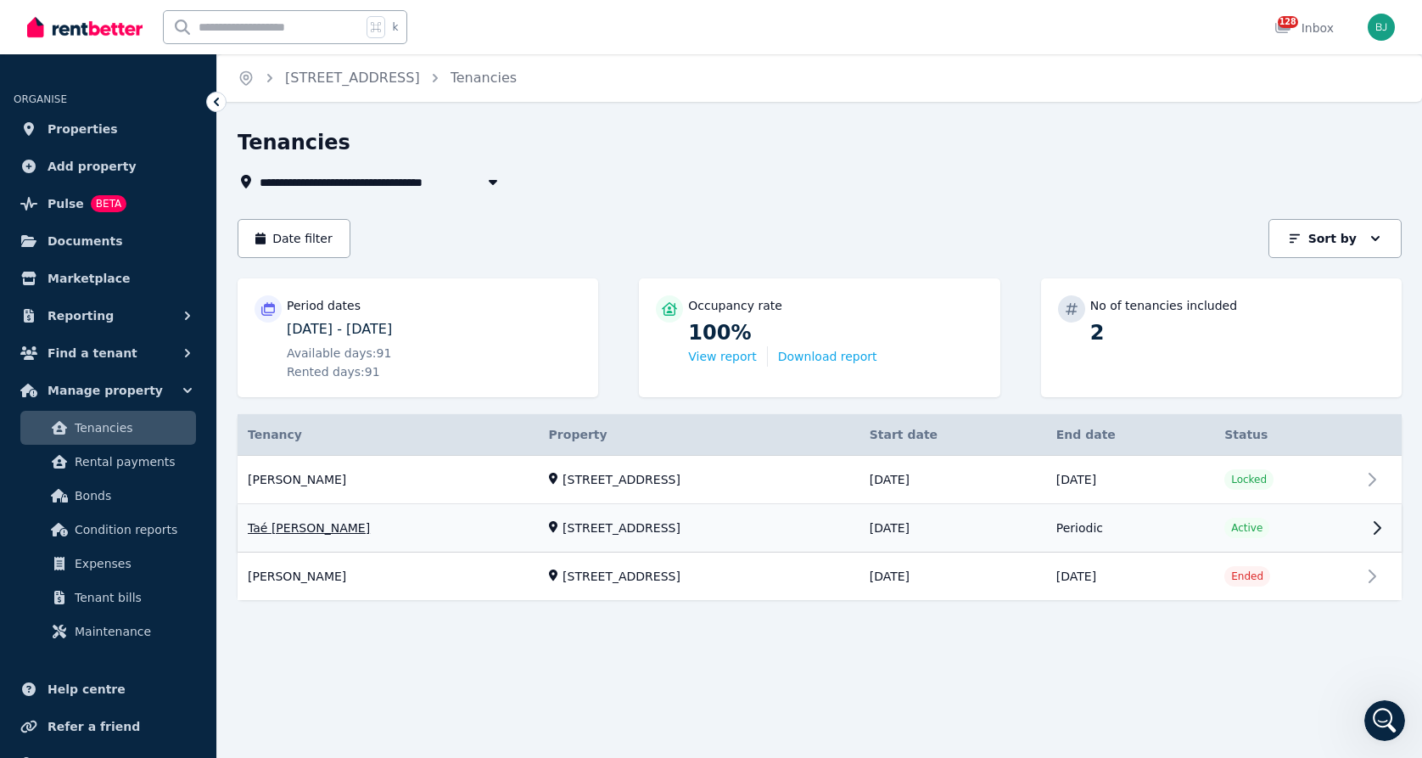
click at [384, 529] on link "View property details" at bounding box center [820, 529] width 1164 height 48
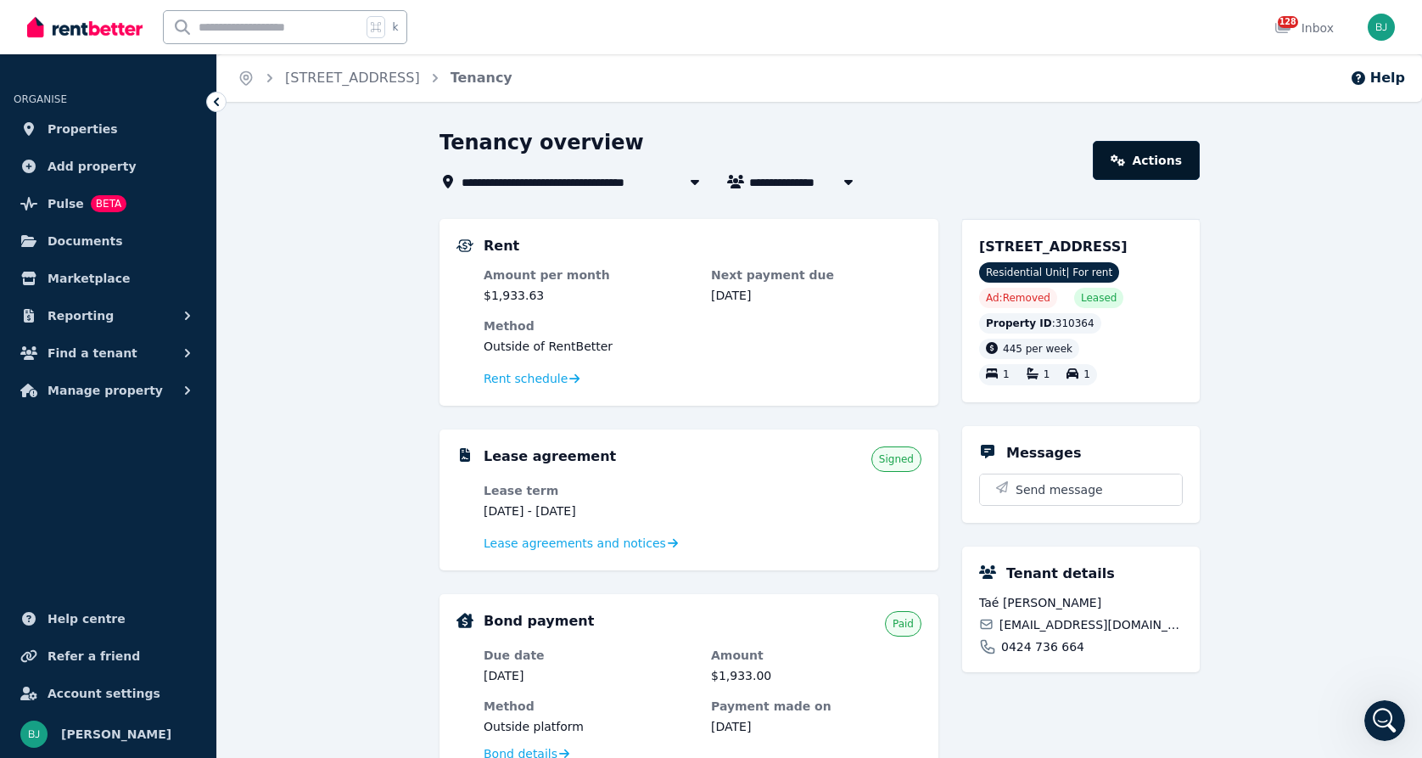
click at [1126, 156] on icon at bounding box center [1118, 160] width 15 height 12
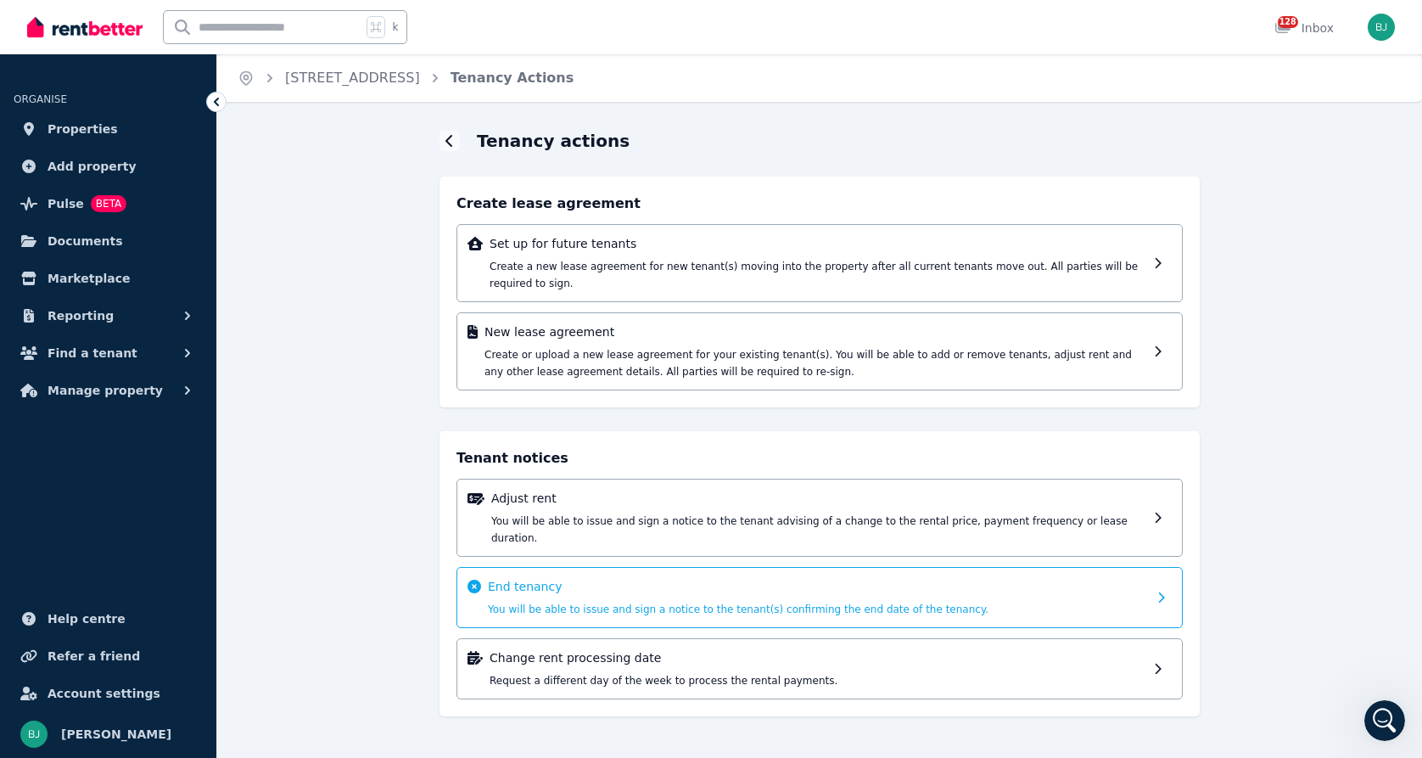
click at [586, 603] on span "You will be able to issue and sign a notice to the tenant(s) confirming the end…" at bounding box center [738, 609] width 501 height 12
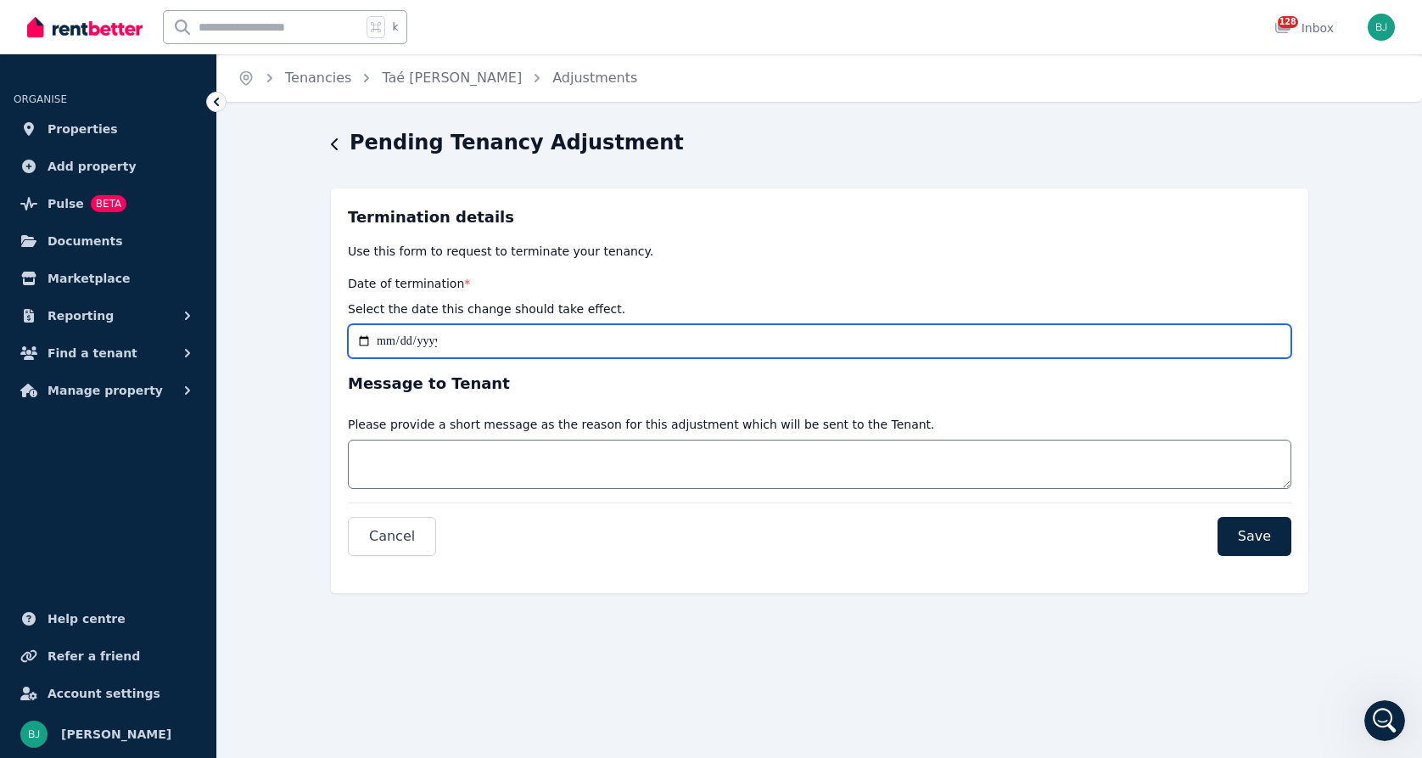
click at [362, 344] on input "Date of termination *" at bounding box center [820, 341] width 944 height 34
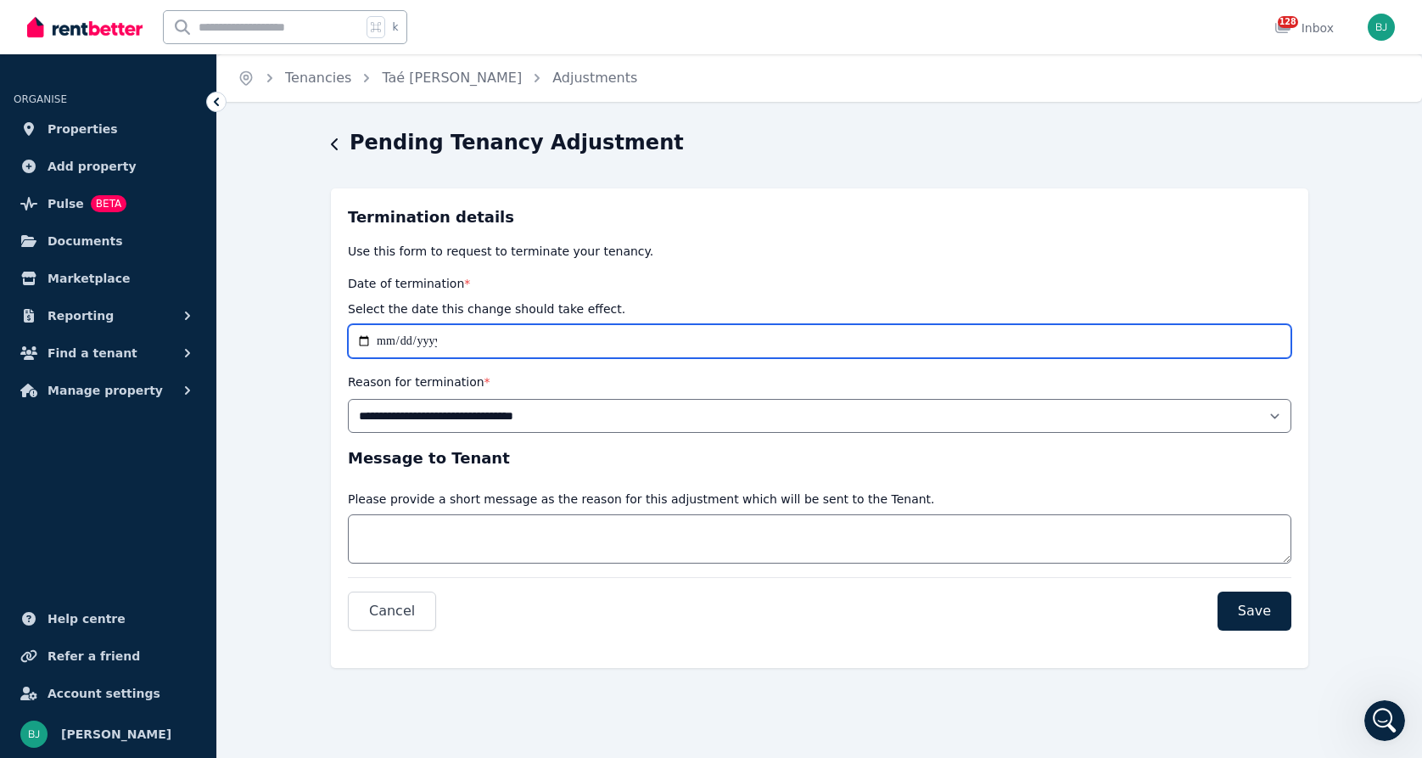
type input "**********"
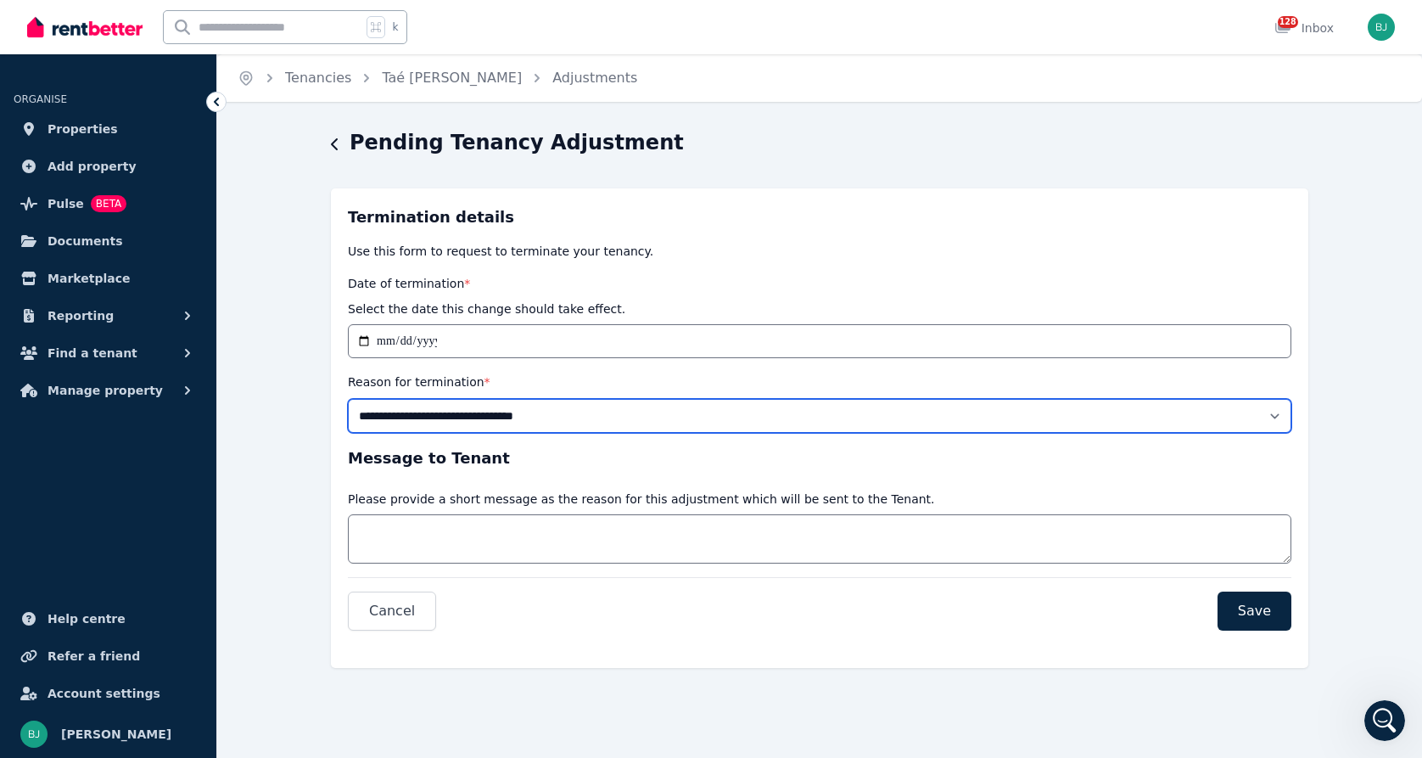
click at [507, 416] on select "**********" at bounding box center [820, 416] width 944 height 34
select select "**********"
click at [348, 399] on select "**********" at bounding box center [820, 416] width 944 height 34
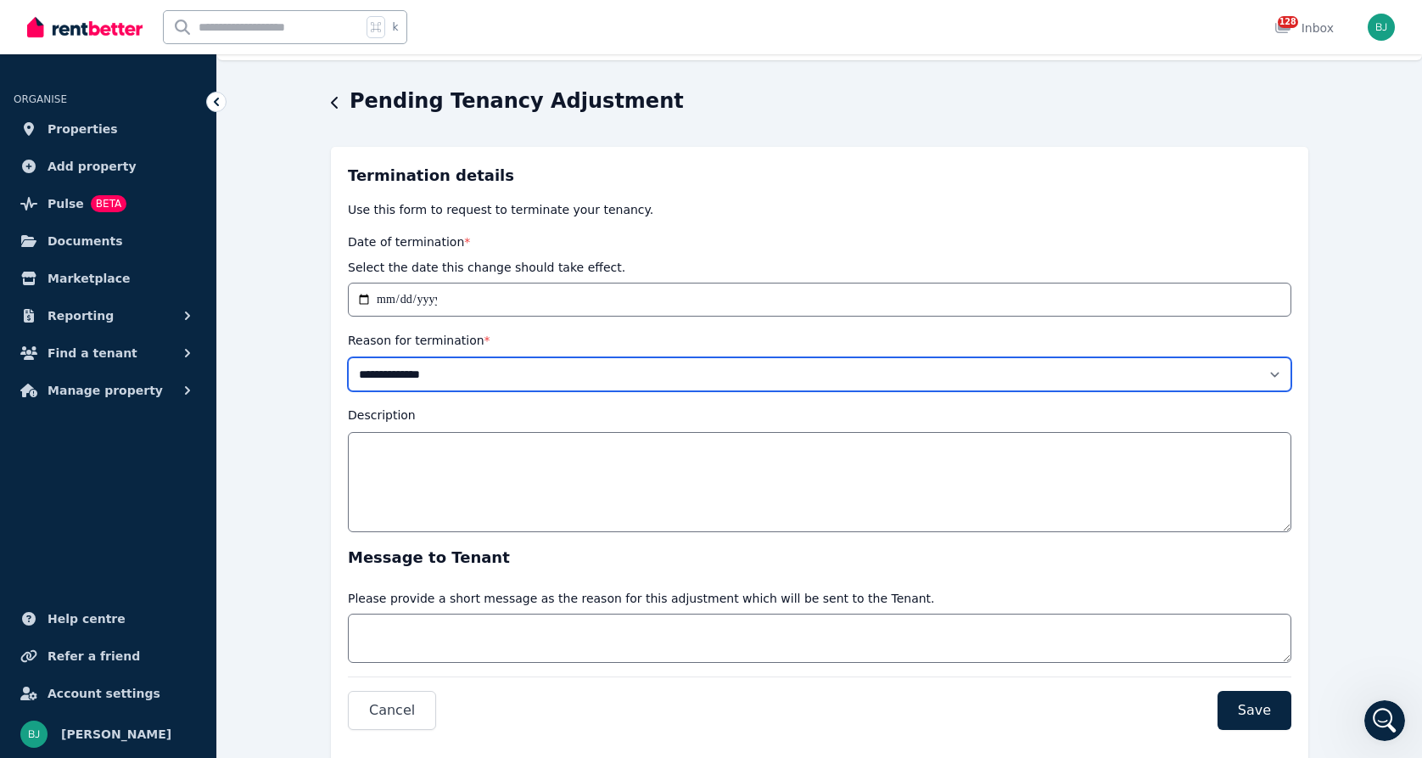
scroll to position [98, 0]
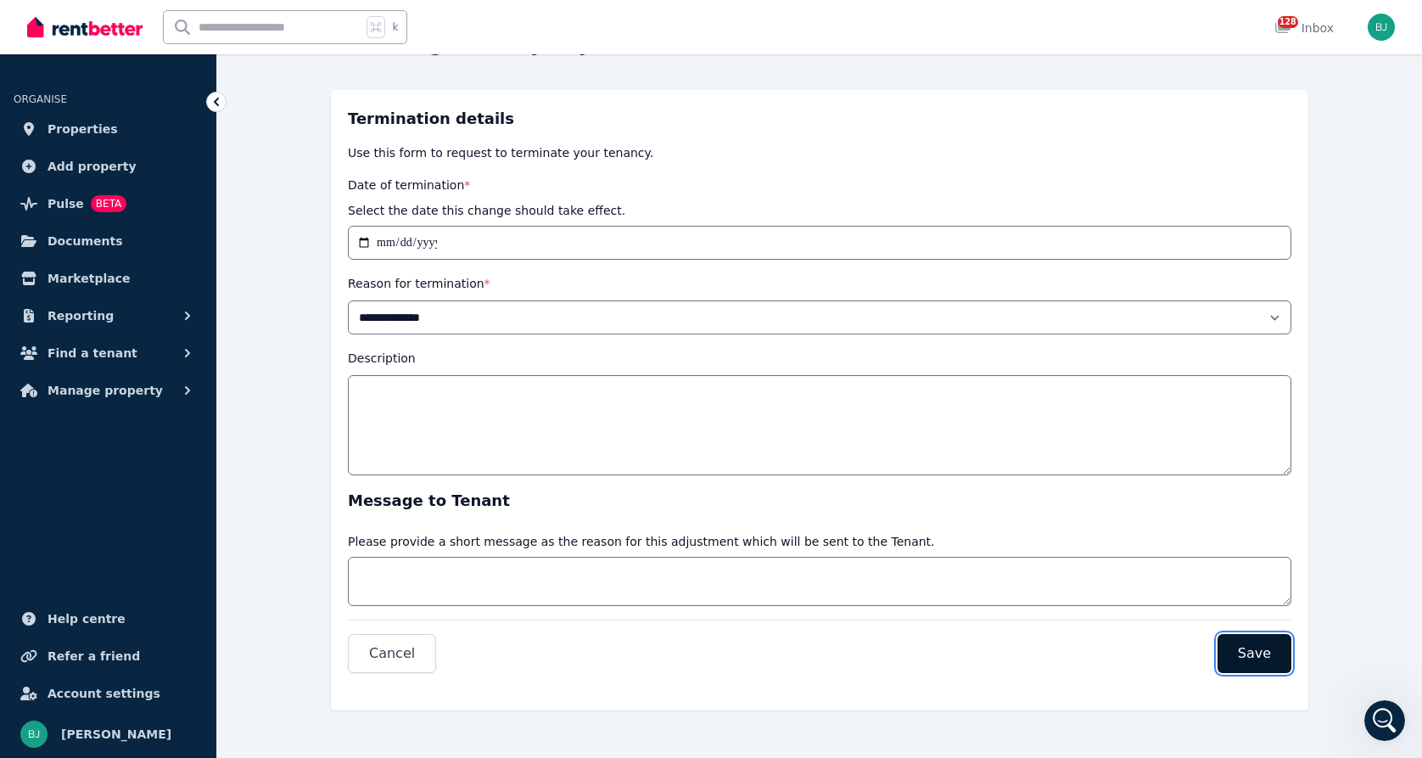
click at [1250, 653] on span "Save" at bounding box center [1254, 653] width 33 height 20
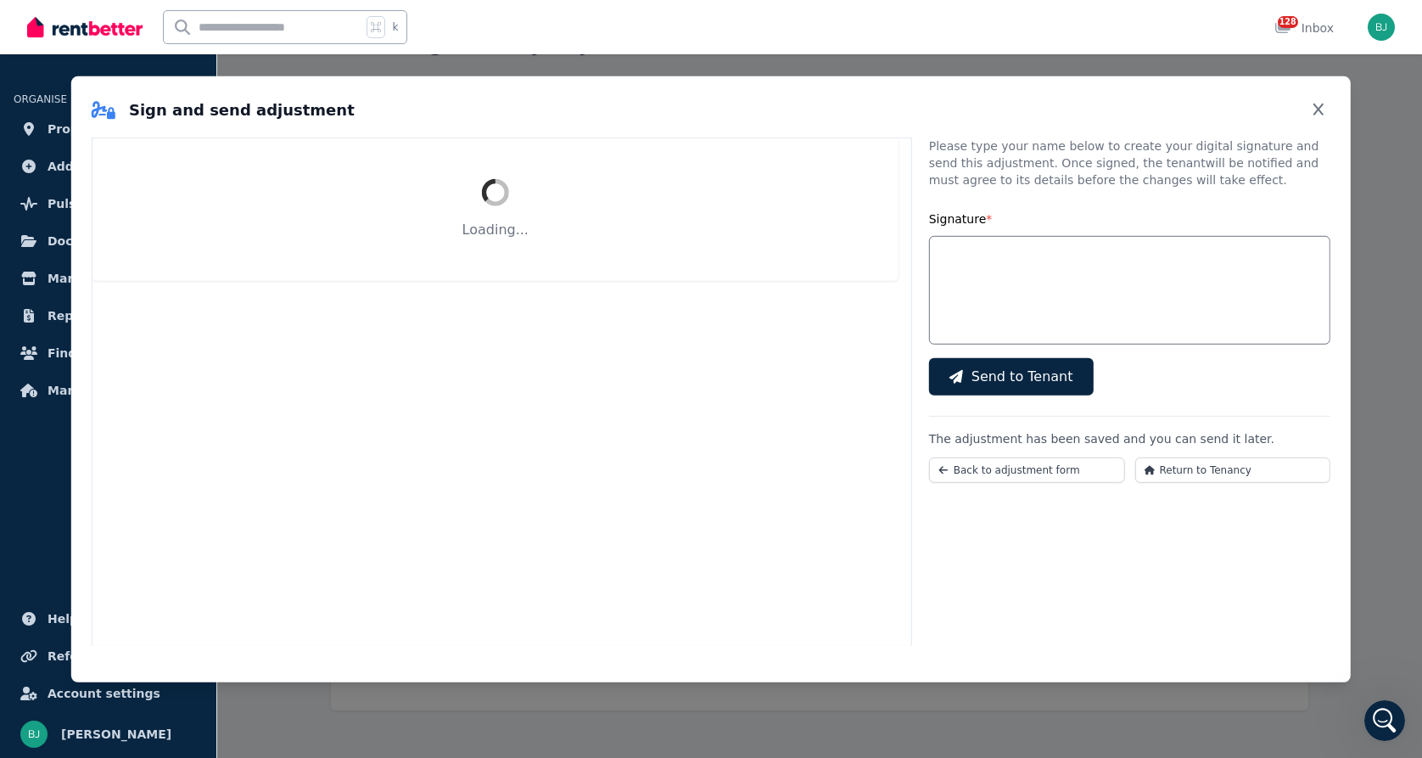
scroll to position [32, 0]
select select "**********"
click at [968, 280] on input "Signature *" at bounding box center [1129, 289] width 401 height 109
type input "*******"
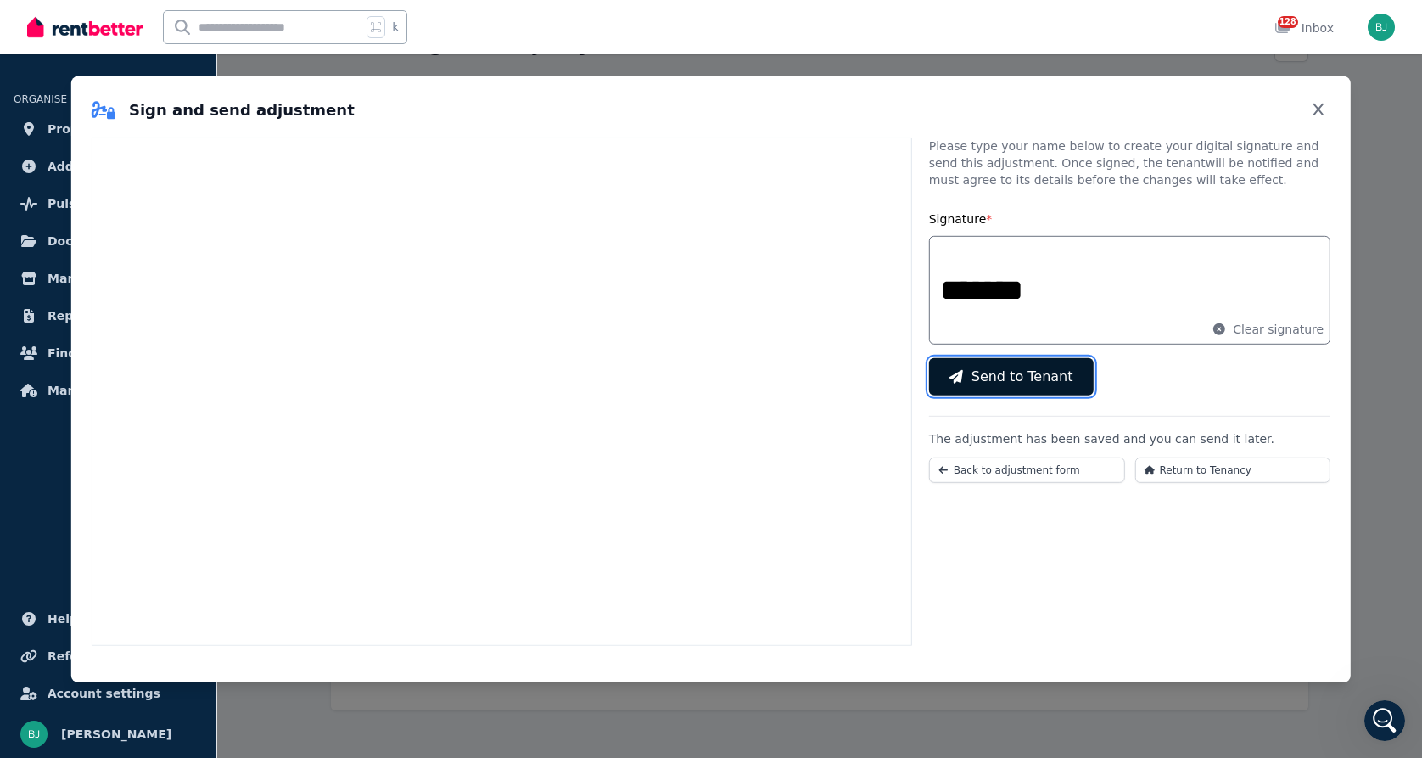
click at [1028, 368] on span "Send to Tenant" at bounding box center [1023, 376] width 102 height 20
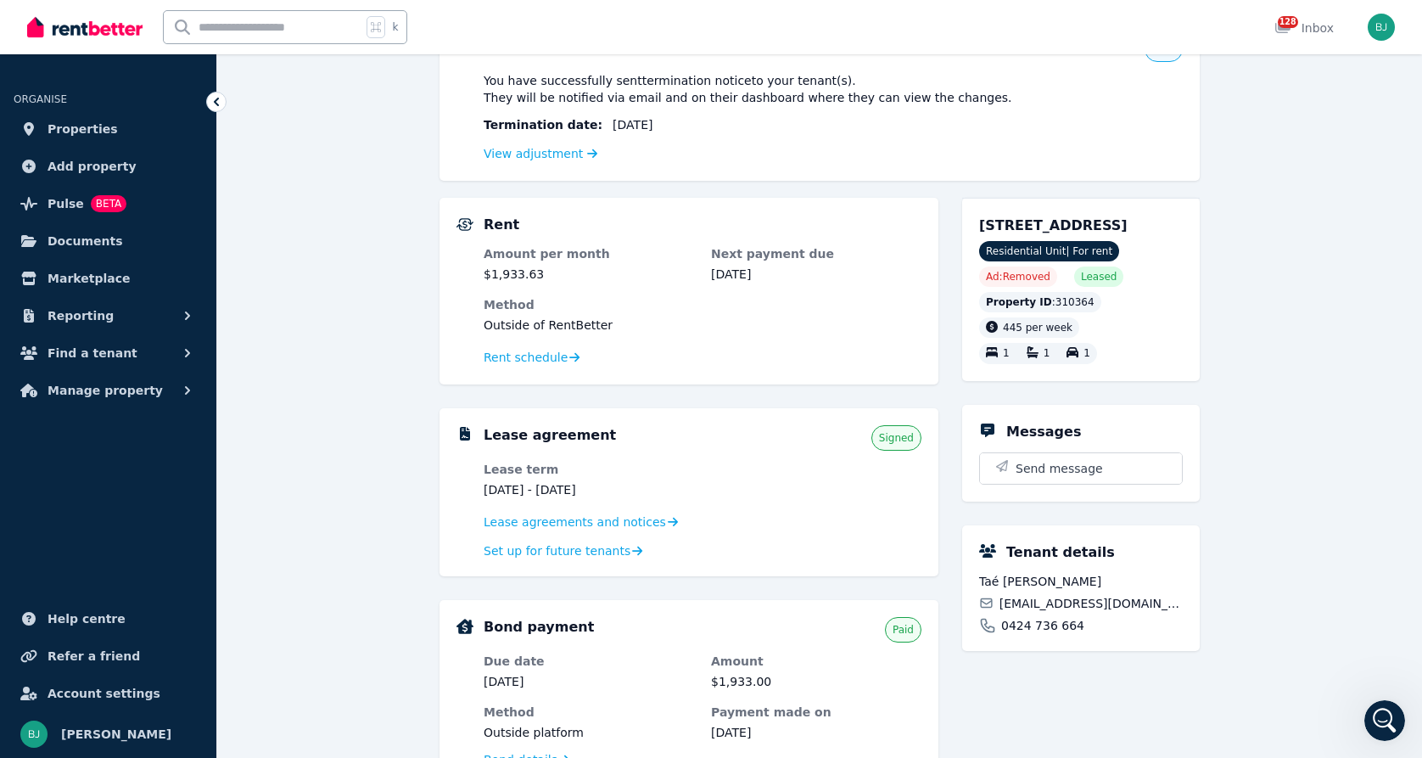
scroll to position [165, 0]
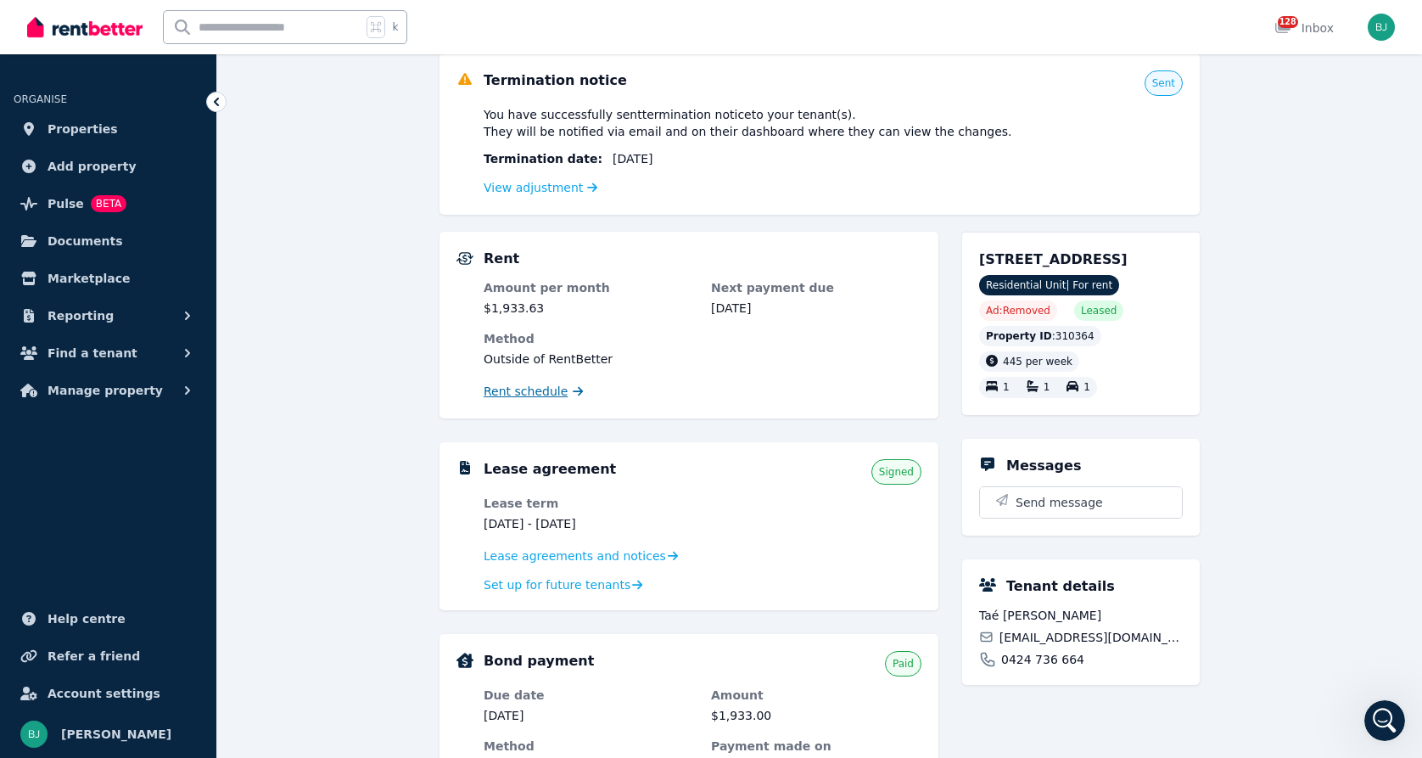
click at [541, 394] on span "Rent schedule" at bounding box center [526, 391] width 84 height 17
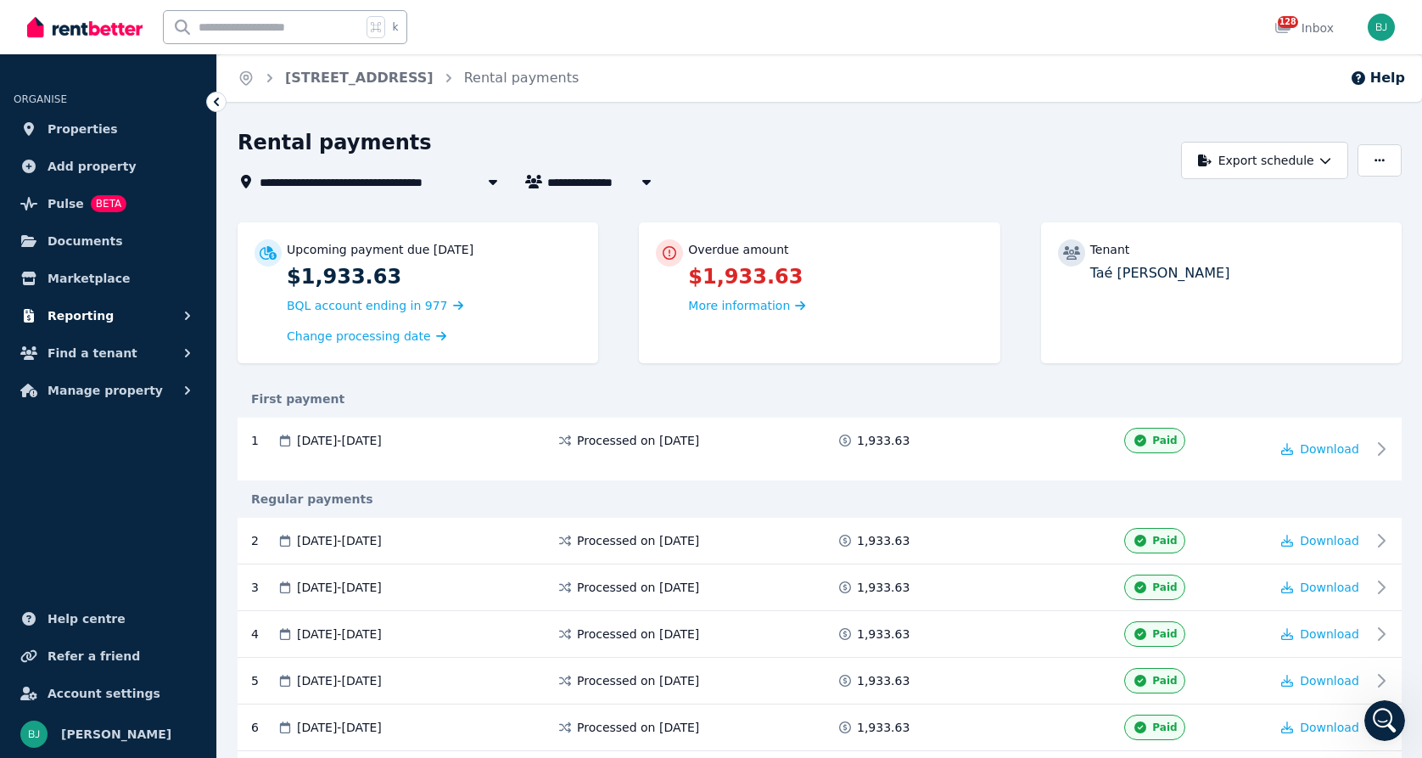
click at [108, 318] on button "Reporting" at bounding box center [108, 316] width 189 height 34
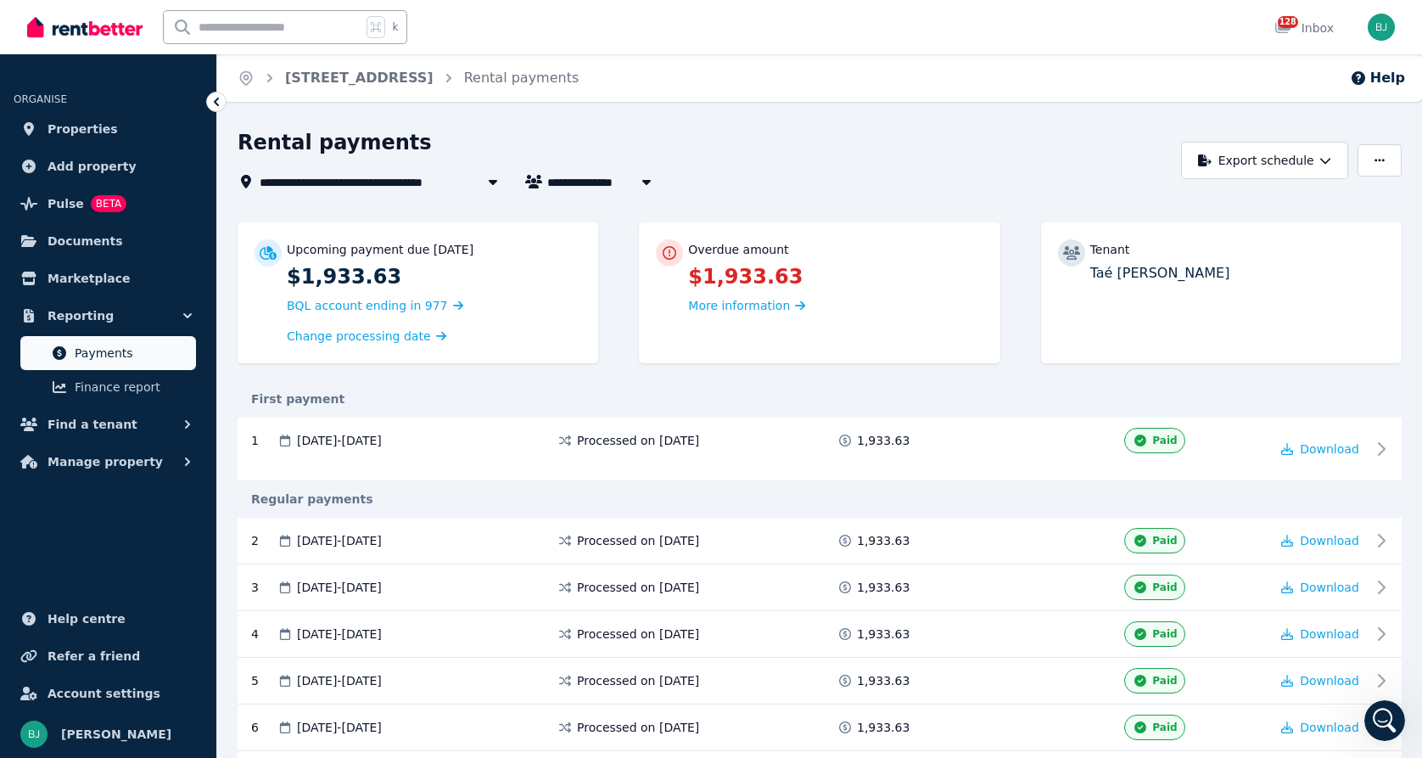
click at [101, 351] on span "Payments" at bounding box center [132, 353] width 115 height 20
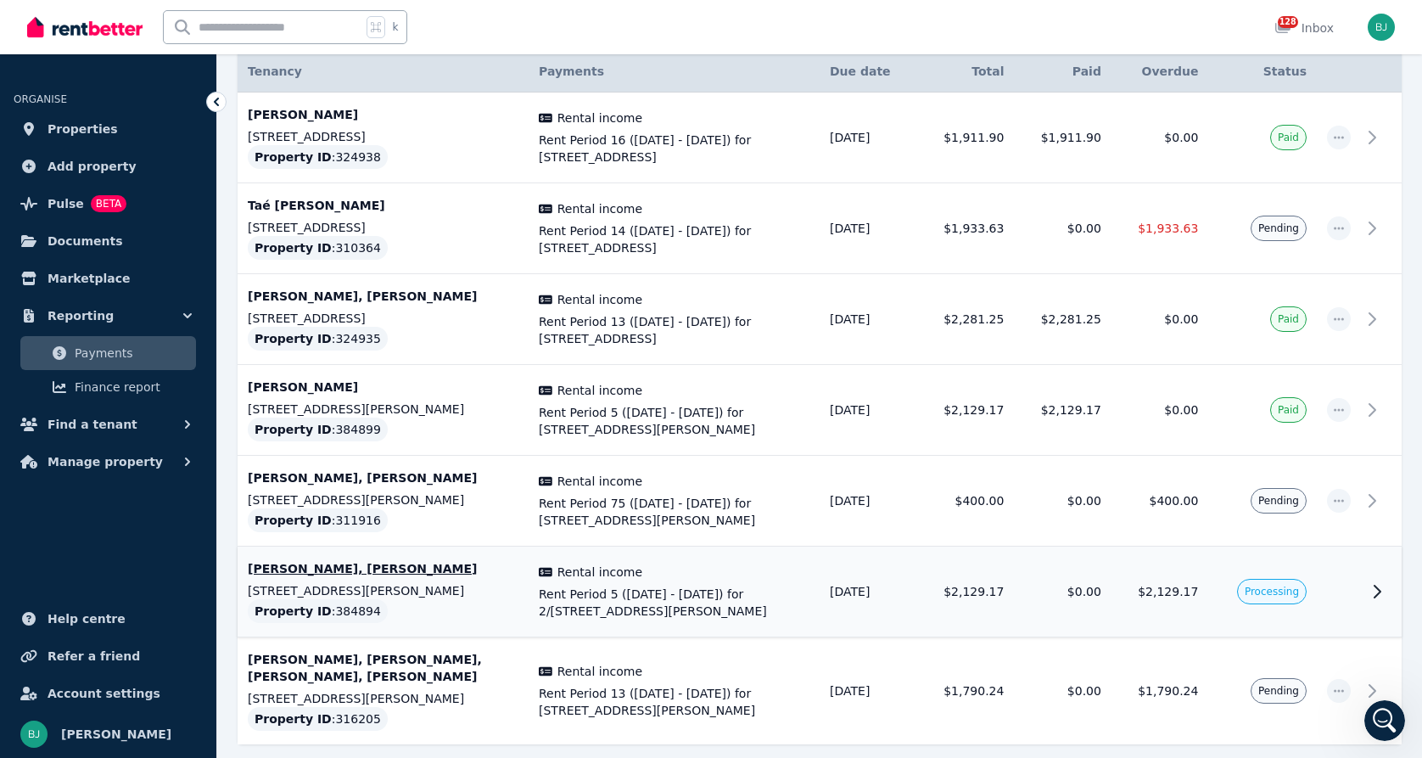
scroll to position [385, 0]
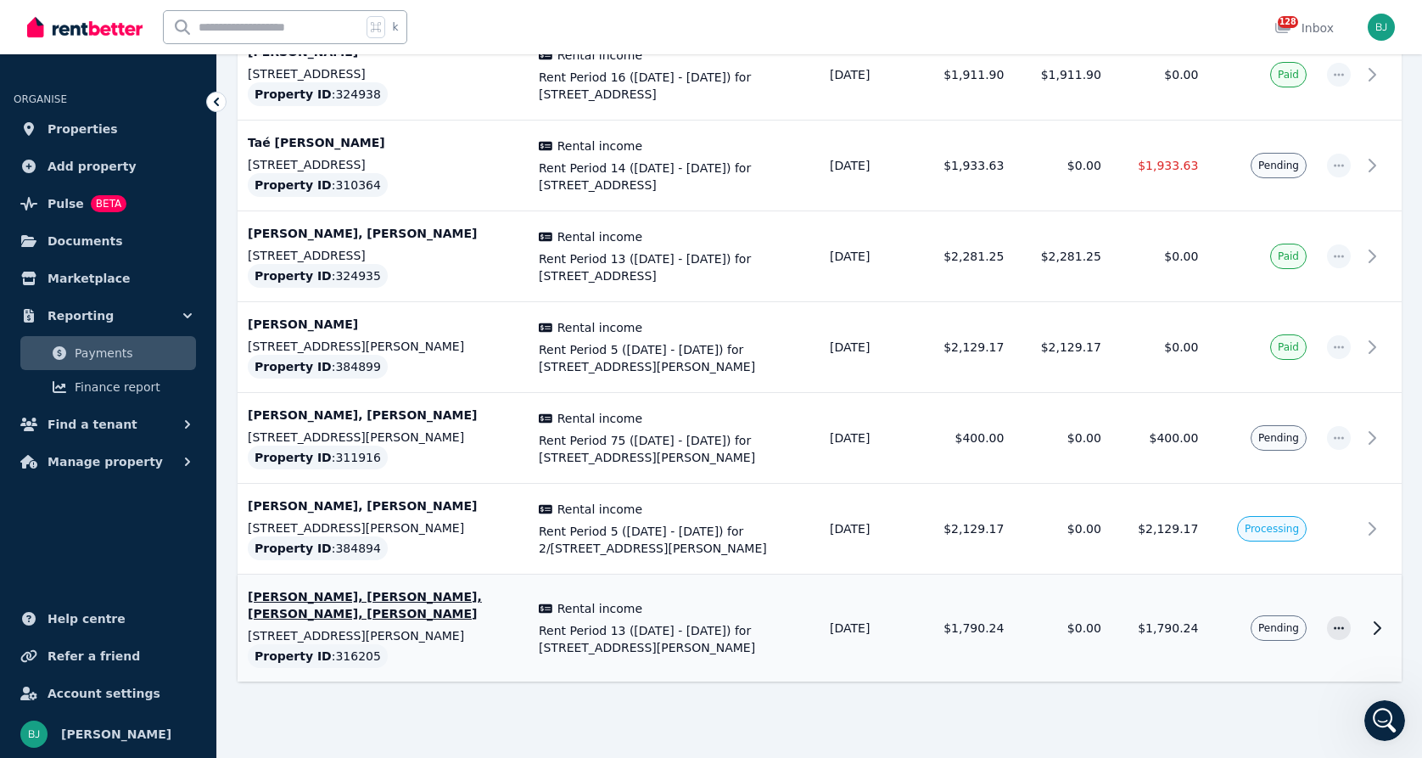
click at [604, 635] on span "Rent Period 13 ([DATE] - [DATE]) for [STREET_ADDRESS][PERSON_NAME]" at bounding box center [674, 639] width 271 height 34
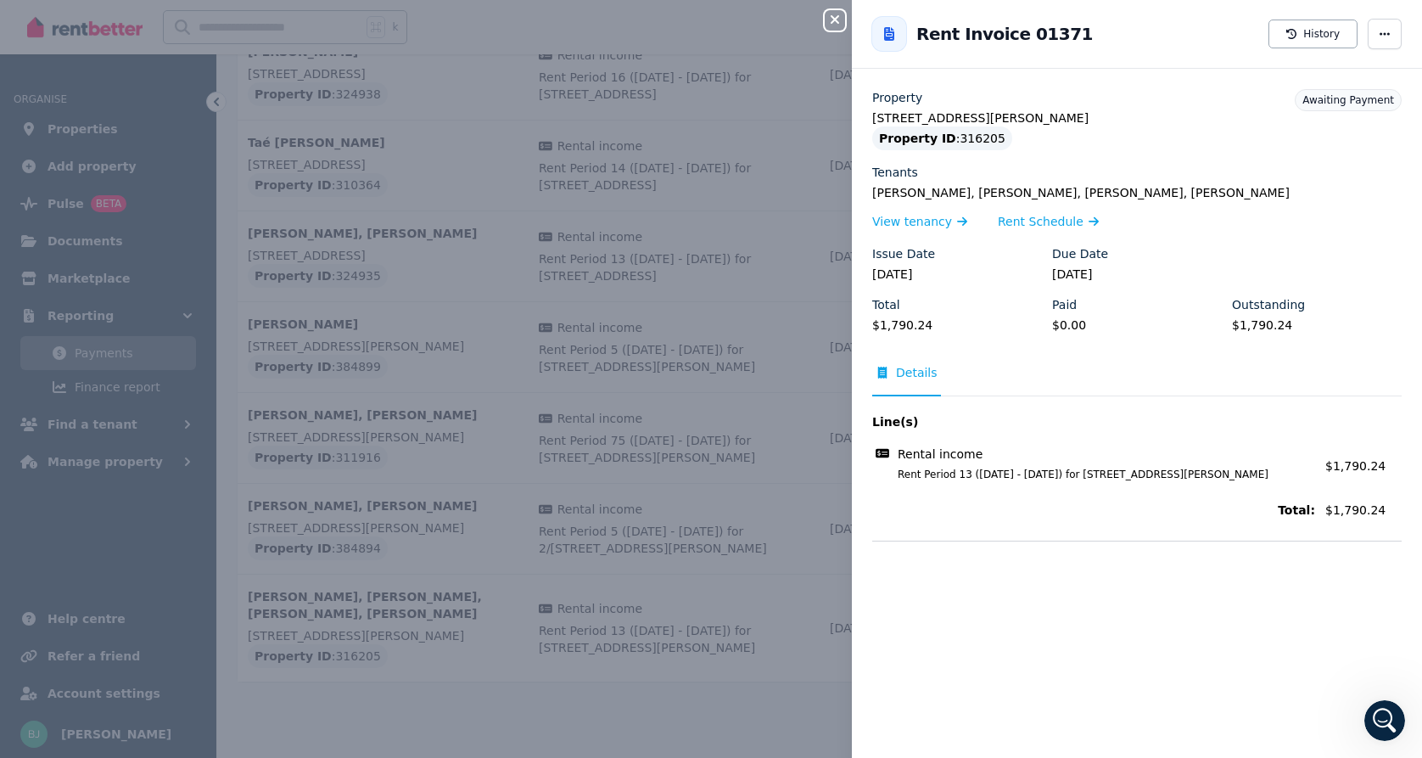
click at [611, 652] on div "Close panel Back to Rent Invoice 01371 History Property [STREET_ADDRESS][PERSON…" at bounding box center [711, 379] width 1422 height 758
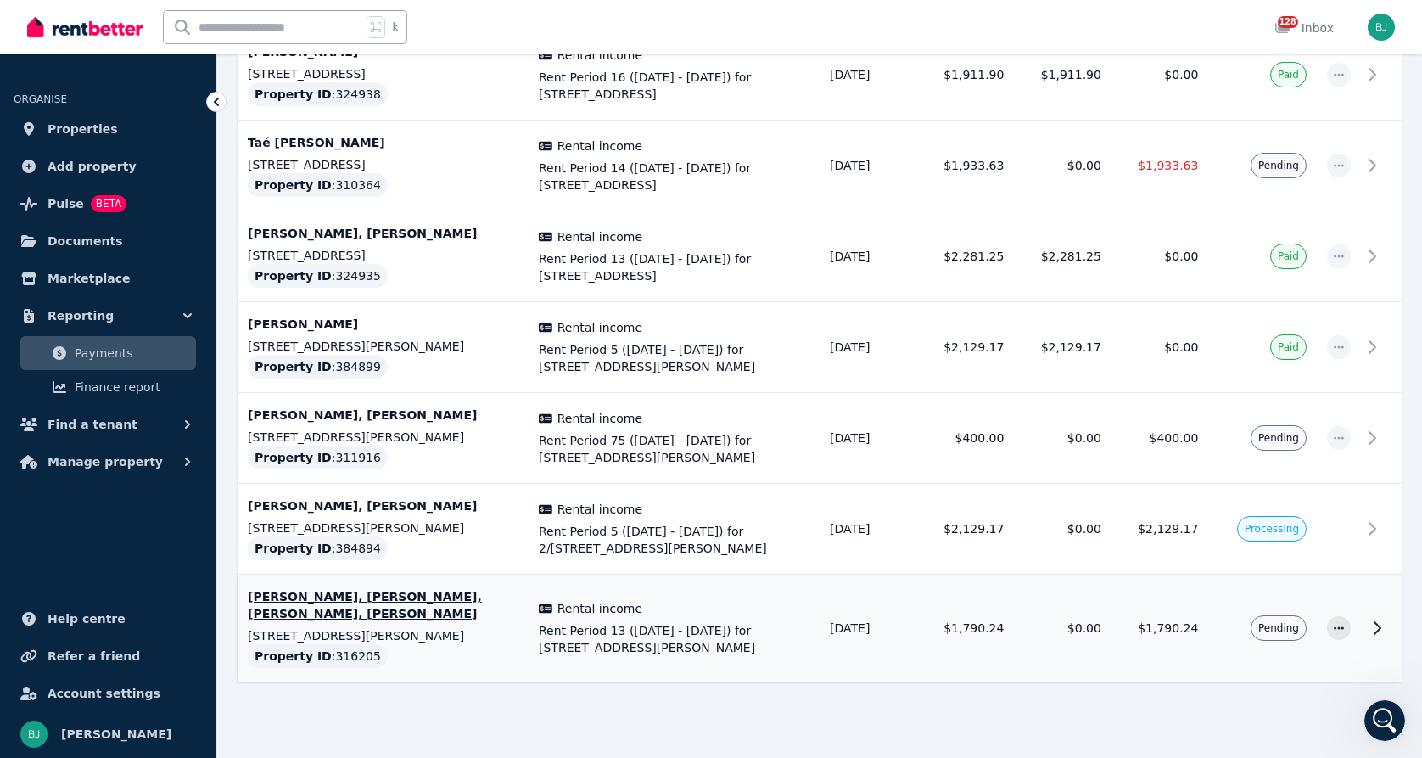
click at [301, 639] on p "[STREET_ADDRESS][PERSON_NAME]" at bounding box center [383, 635] width 271 height 17
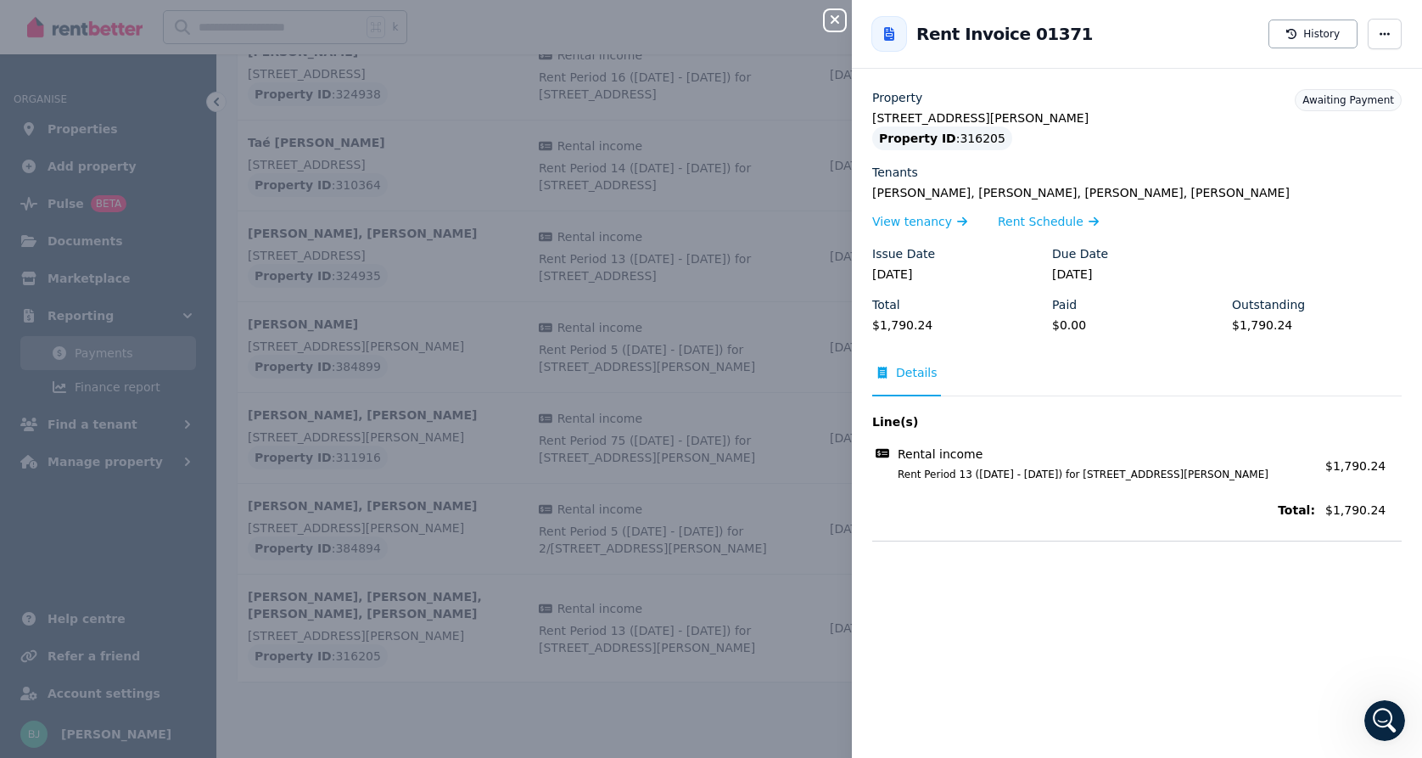
click at [1030, 211] on div "Rent Schedule" at bounding box center [1052, 221] width 109 height 20
click at [1030, 216] on span "Rent Schedule" at bounding box center [1041, 221] width 86 height 17
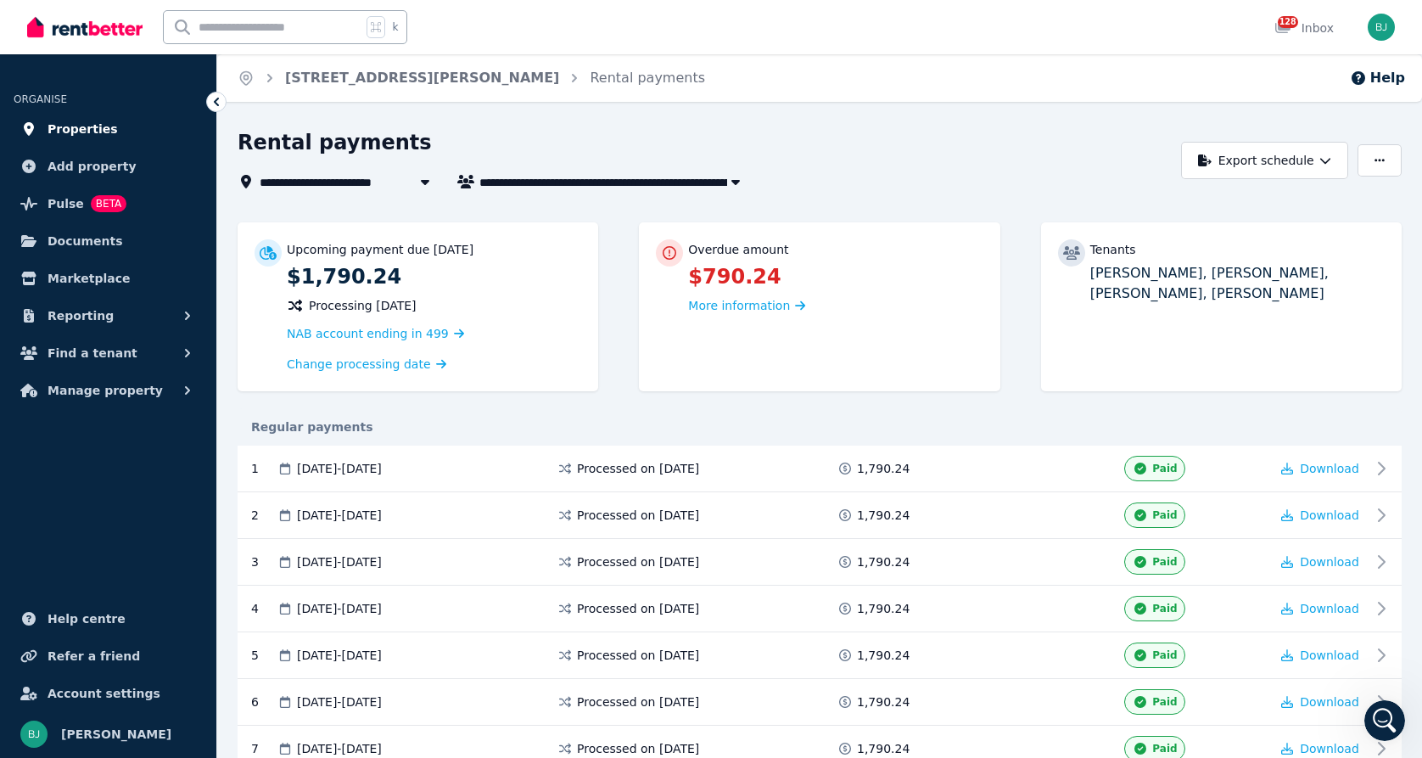
click at [87, 125] on span "Properties" at bounding box center [83, 129] width 70 height 20
